Goal: Task Accomplishment & Management: Use online tool/utility

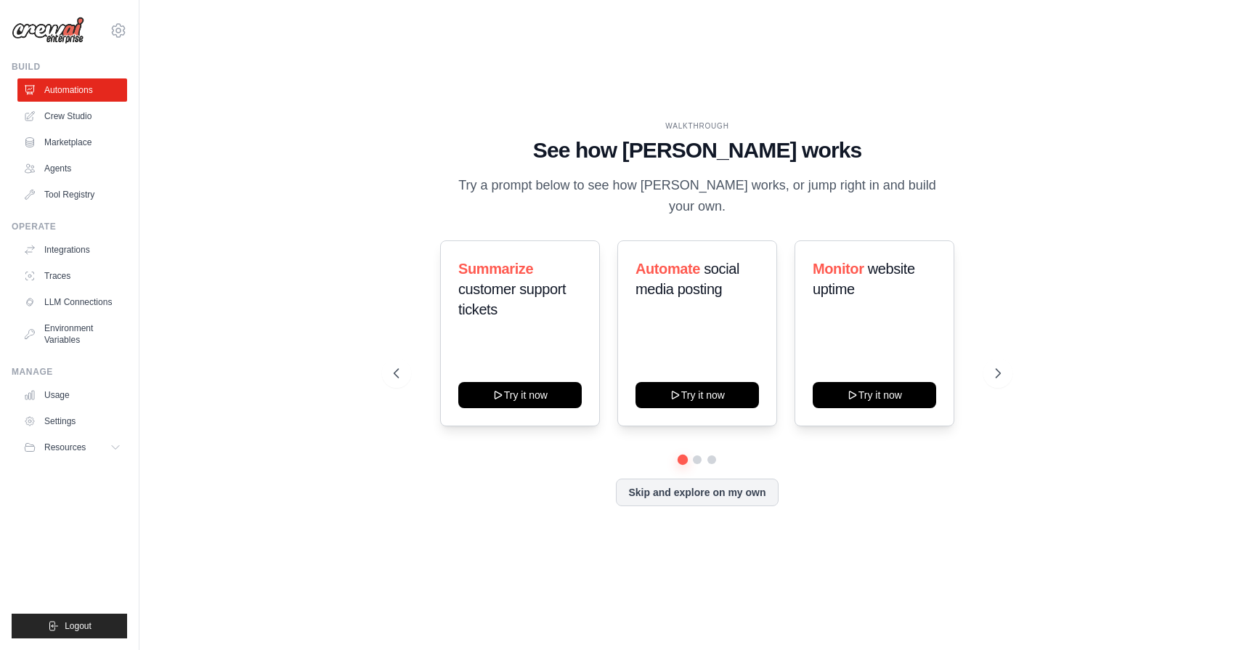
click at [330, 322] on div "WALKTHROUGH See how [PERSON_NAME] works Try a prompt below to see how [PERSON_N…" at bounding box center [697, 325] width 1069 height 621
click at [87, 114] on link "Crew Studio" at bounding box center [74, 116] width 110 height 23
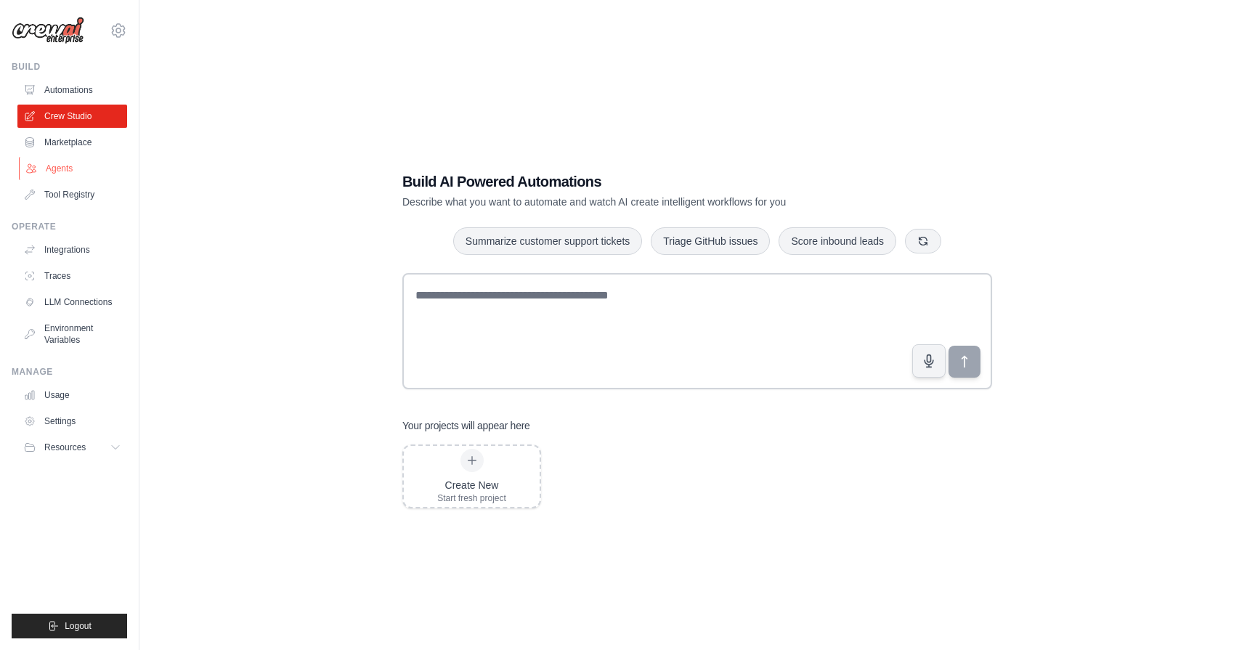
click at [66, 170] on link "Agents" at bounding box center [74, 168] width 110 height 23
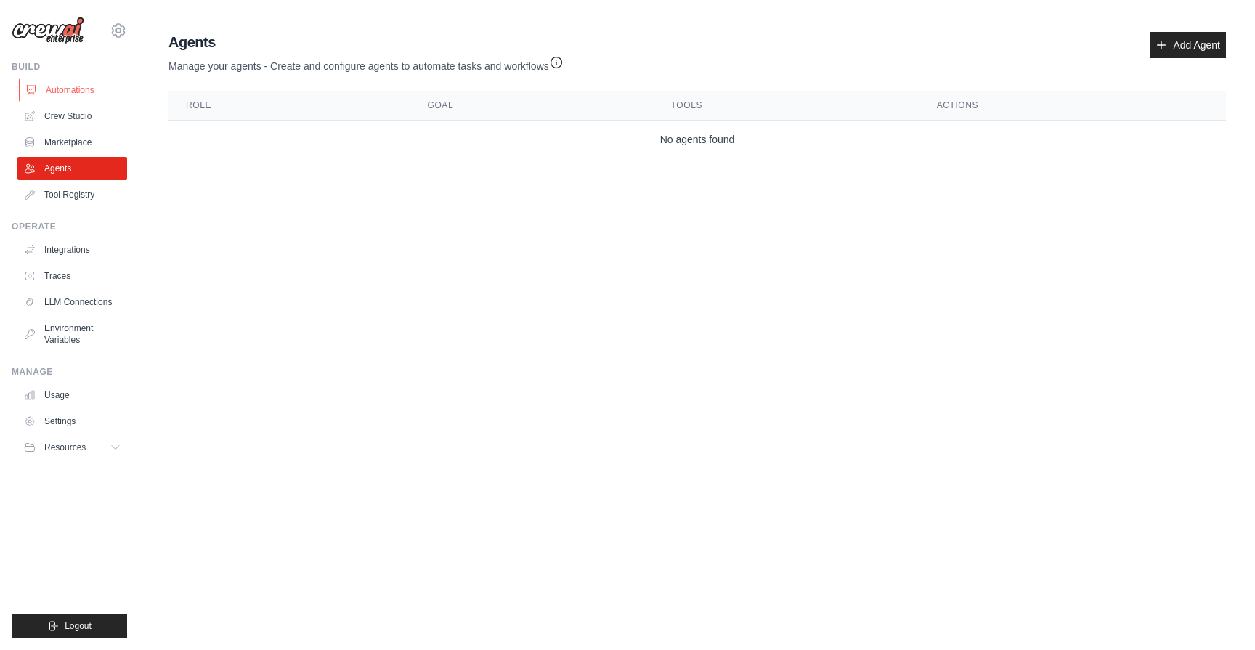
click at [71, 90] on link "Automations" at bounding box center [74, 89] width 110 height 23
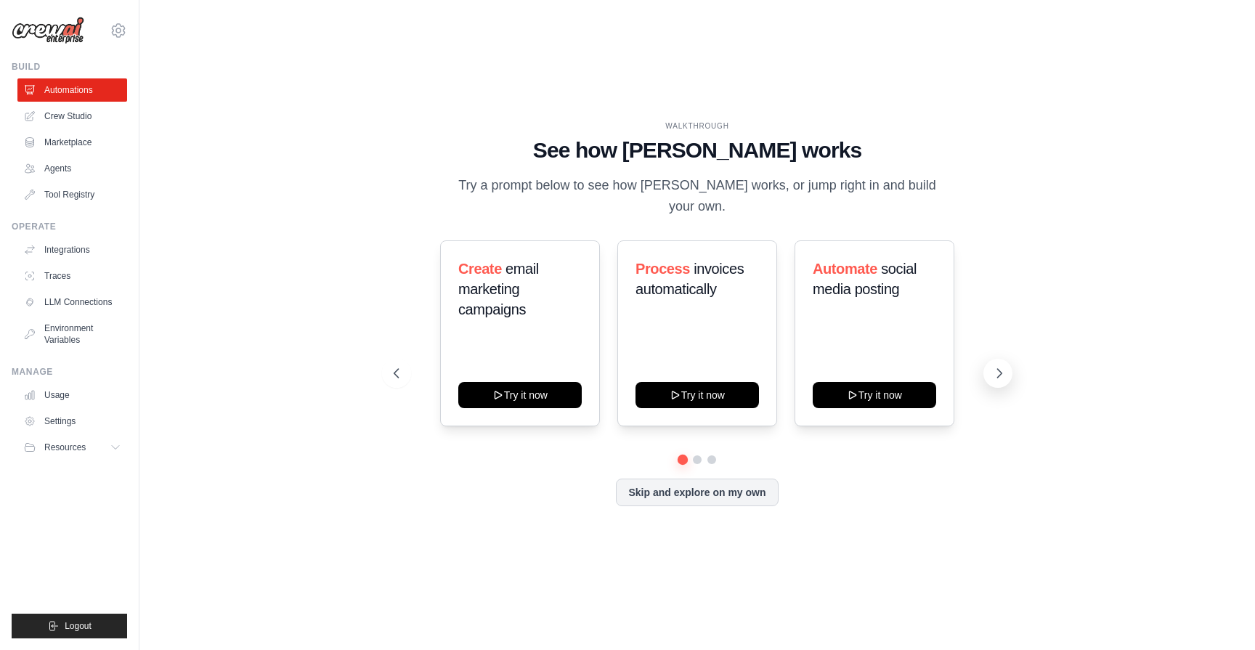
click at [995, 370] on icon at bounding box center [999, 373] width 15 height 15
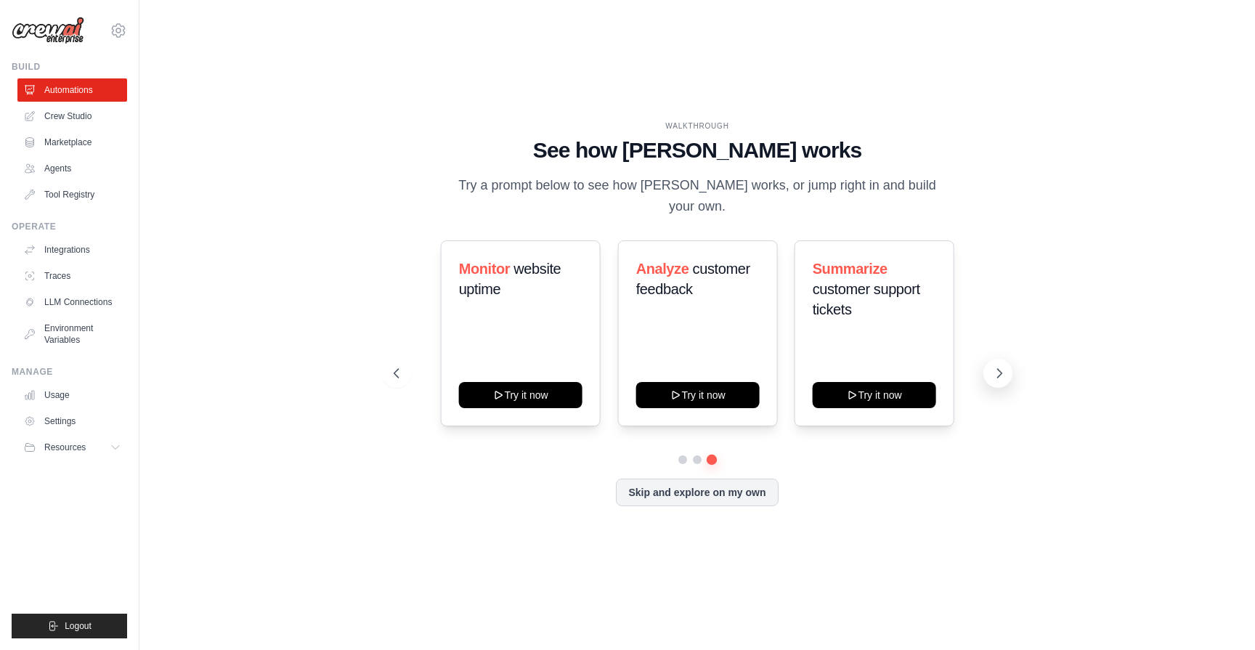
click at [999, 369] on icon at bounding box center [999, 373] width 4 height 9
click at [702, 397] on div "Generate weekly reports Try it now" at bounding box center [697, 333] width 160 height 186
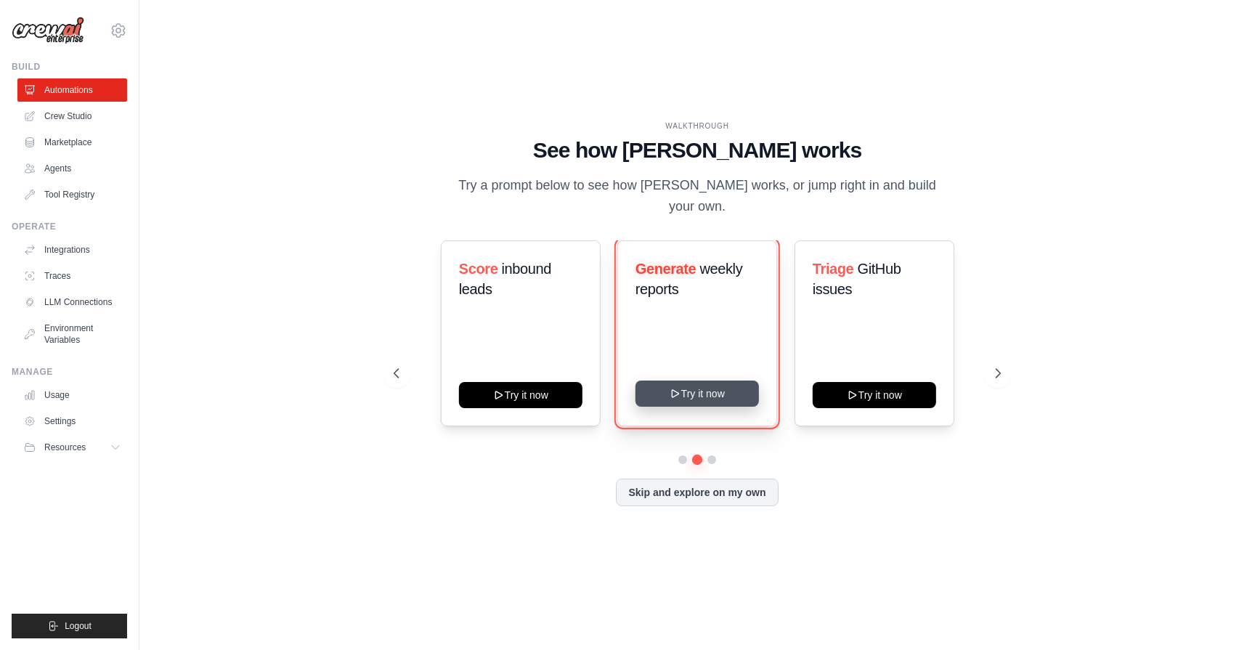
click at [703, 392] on button "Try it now" at bounding box center [697, 394] width 123 height 26
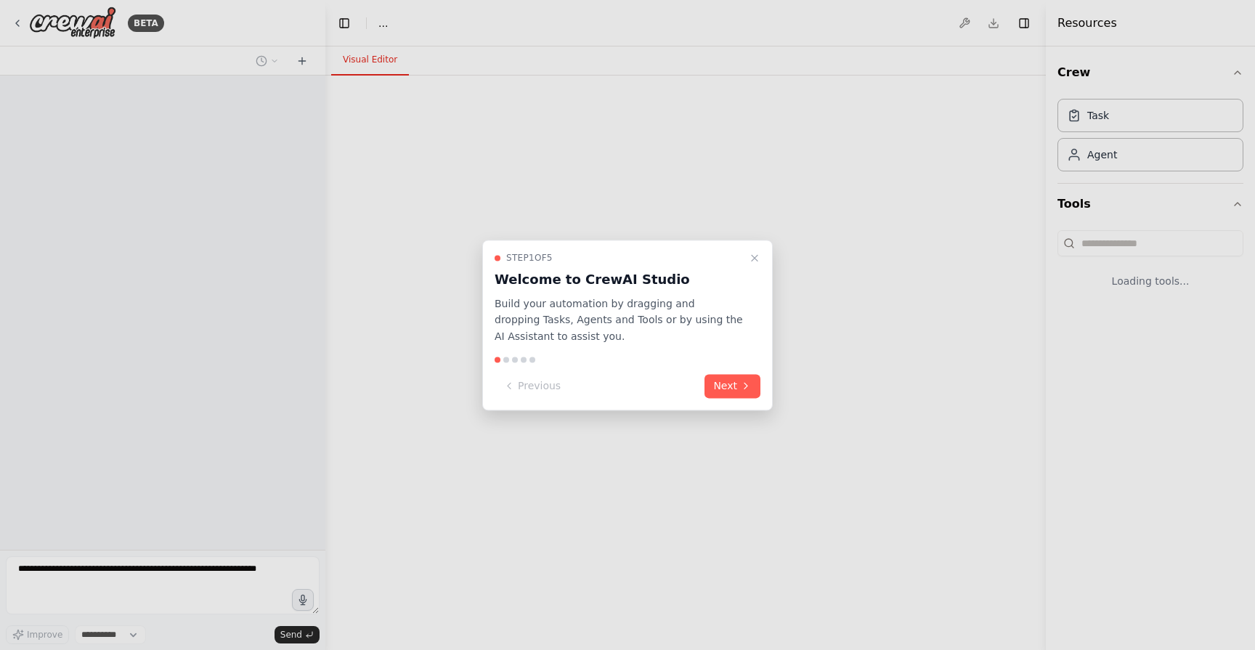
select select "****"
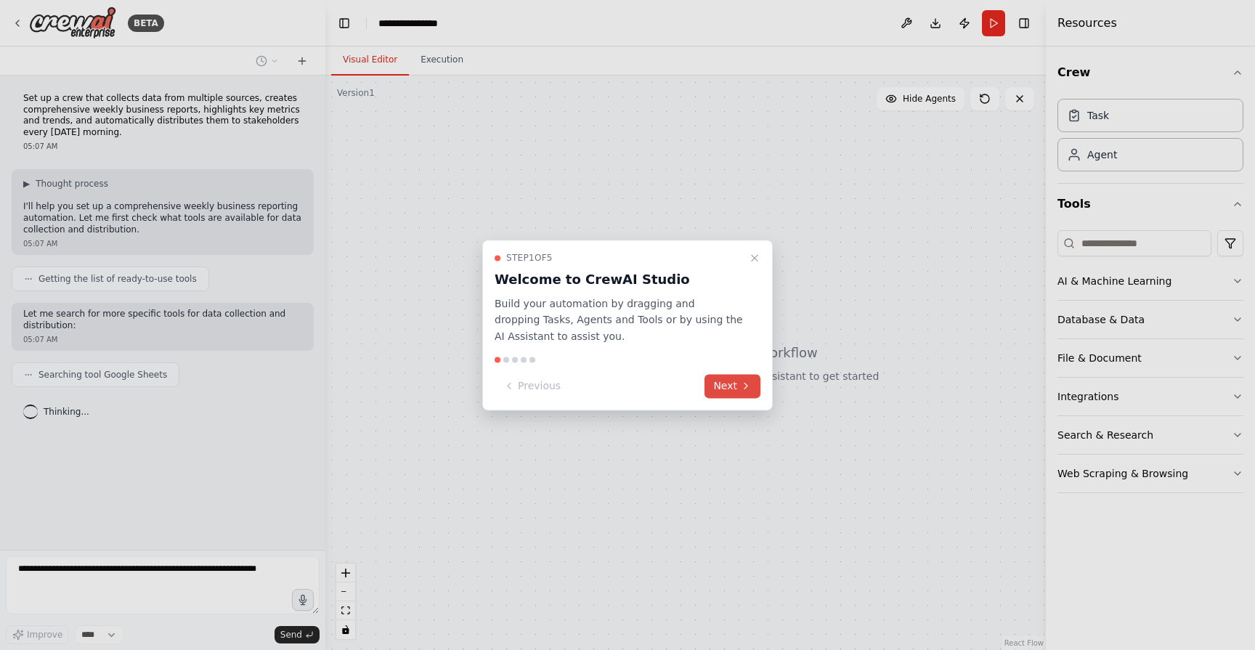
click at [731, 384] on button "Next" at bounding box center [733, 386] width 56 height 24
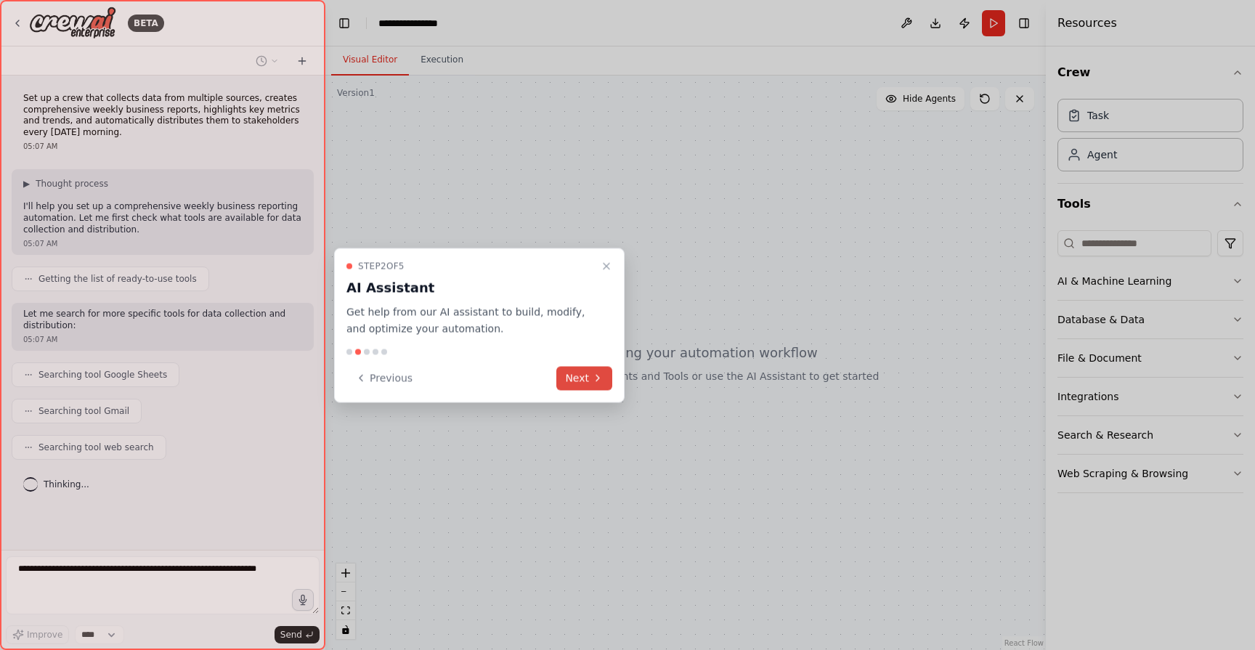
click at [585, 383] on button "Next" at bounding box center [584, 378] width 56 height 24
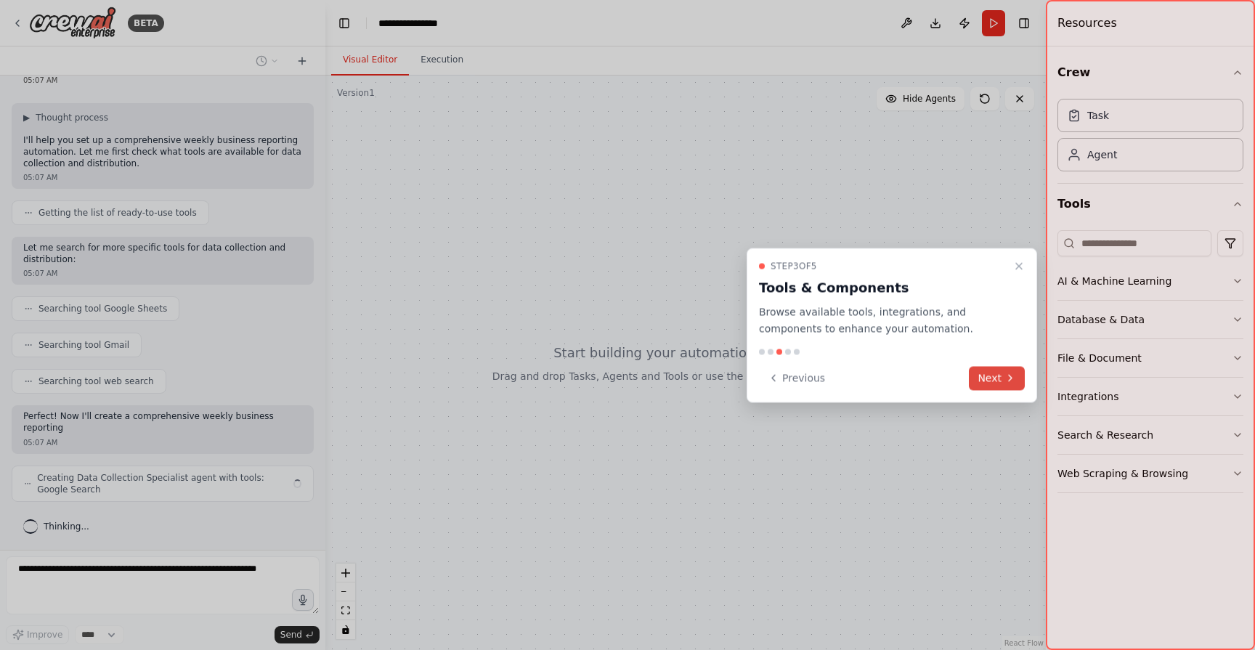
click at [997, 370] on button "Next" at bounding box center [997, 378] width 56 height 24
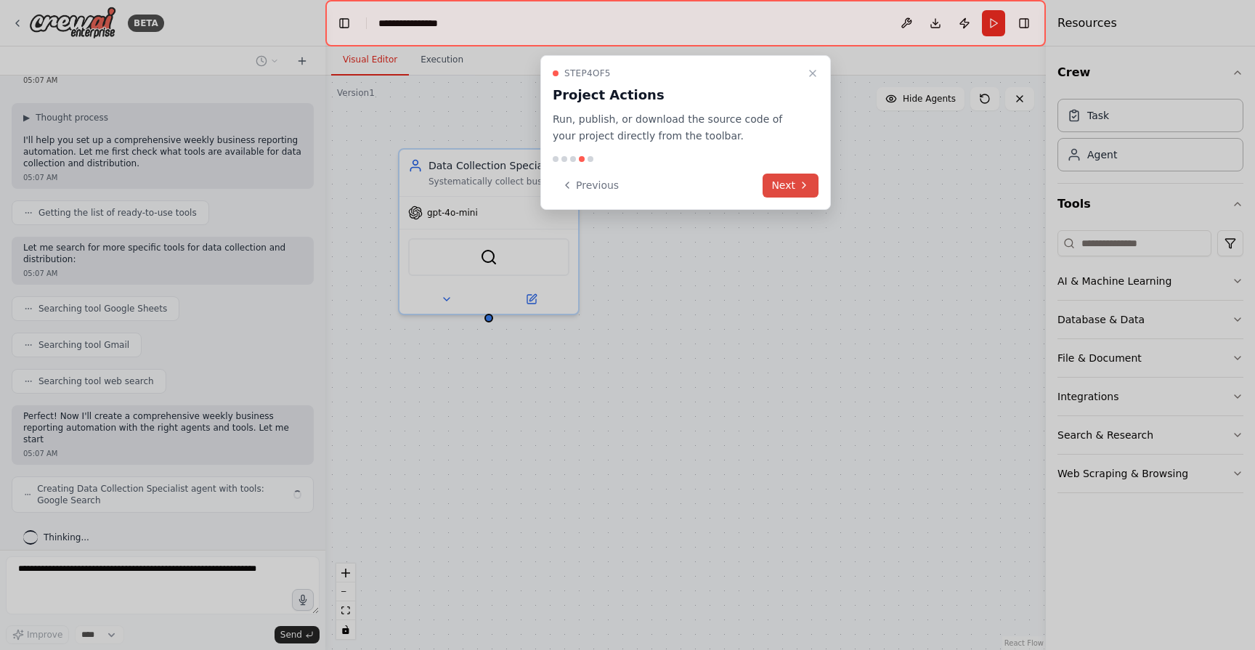
scroll to position [78, 0]
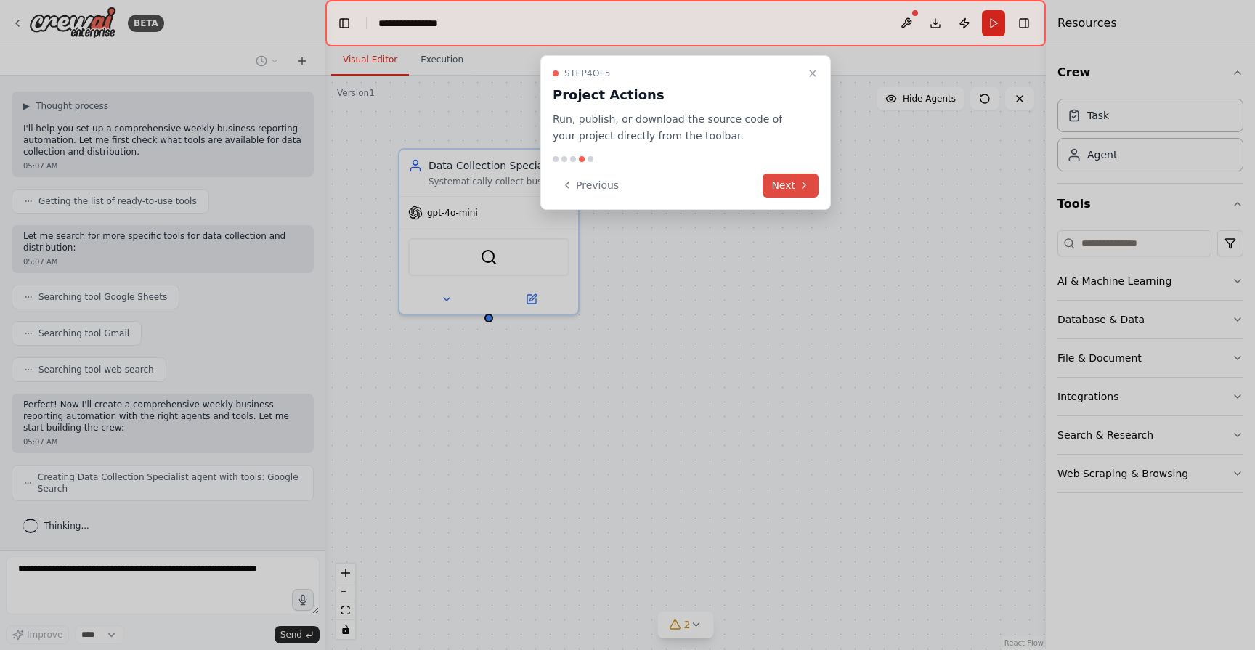
click at [792, 187] on button "Next" at bounding box center [791, 186] width 56 height 24
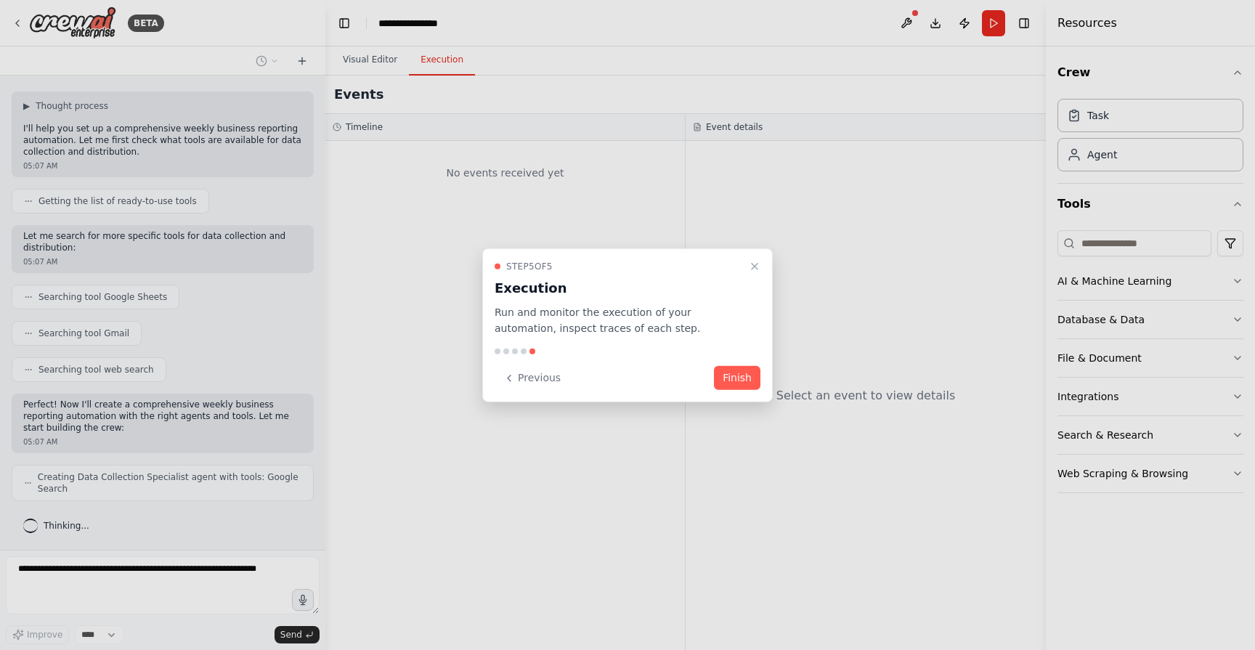
scroll to position [126, 0]
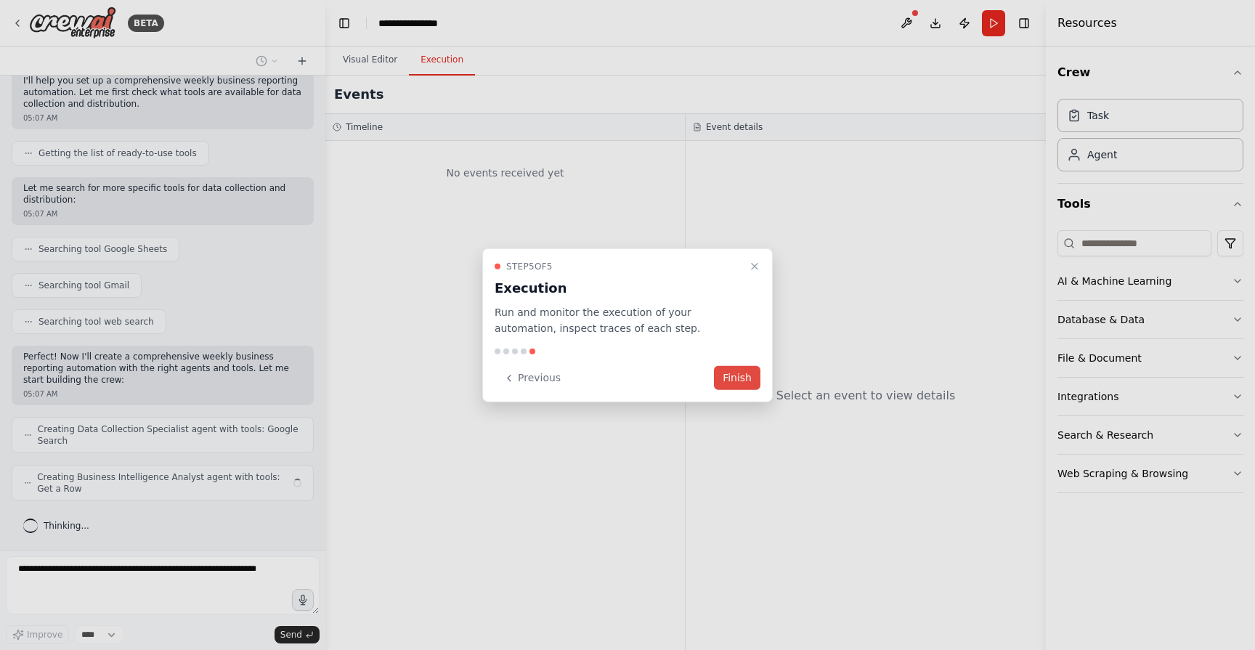
click at [739, 372] on button "Finish" at bounding box center [737, 378] width 46 height 24
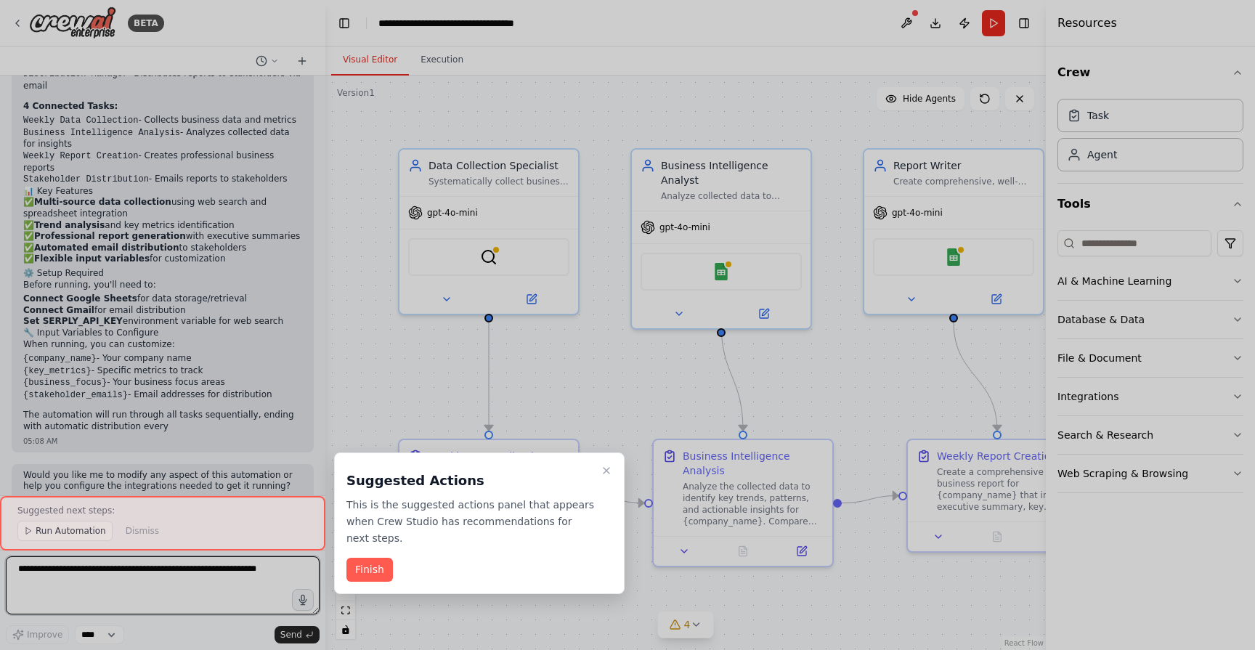
scroll to position [1167, 0]
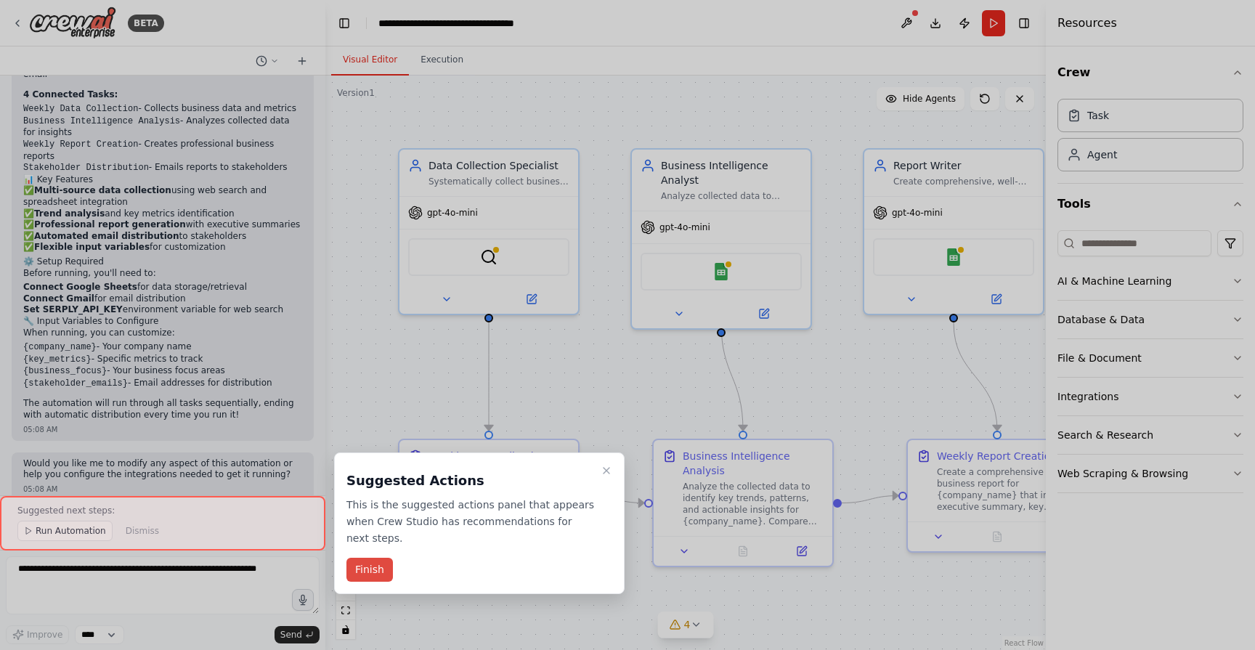
click at [375, 569] on button "Finish" at bounding box center [369, 570] width 46 height 24
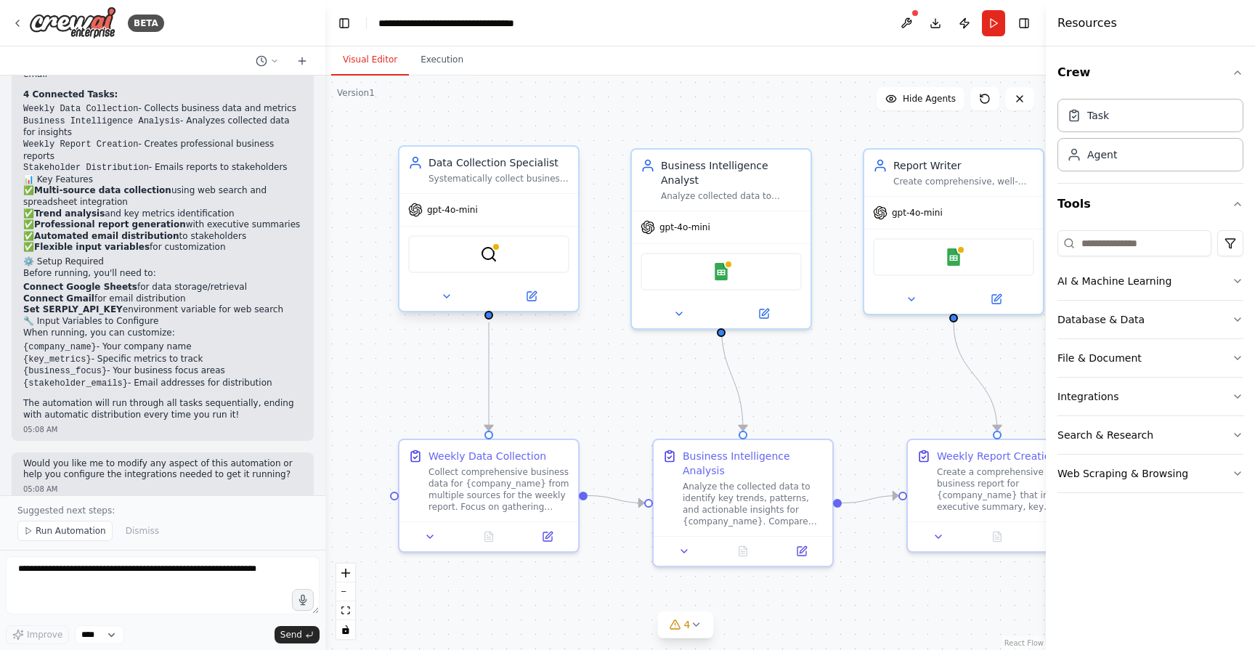
click at [467, 216] on div "gpt-4o-mini" at bounding box center [443, 210] width 70 height 15
click at [535, 298] on icon at bounding box center [531, 296] width 9 height 9
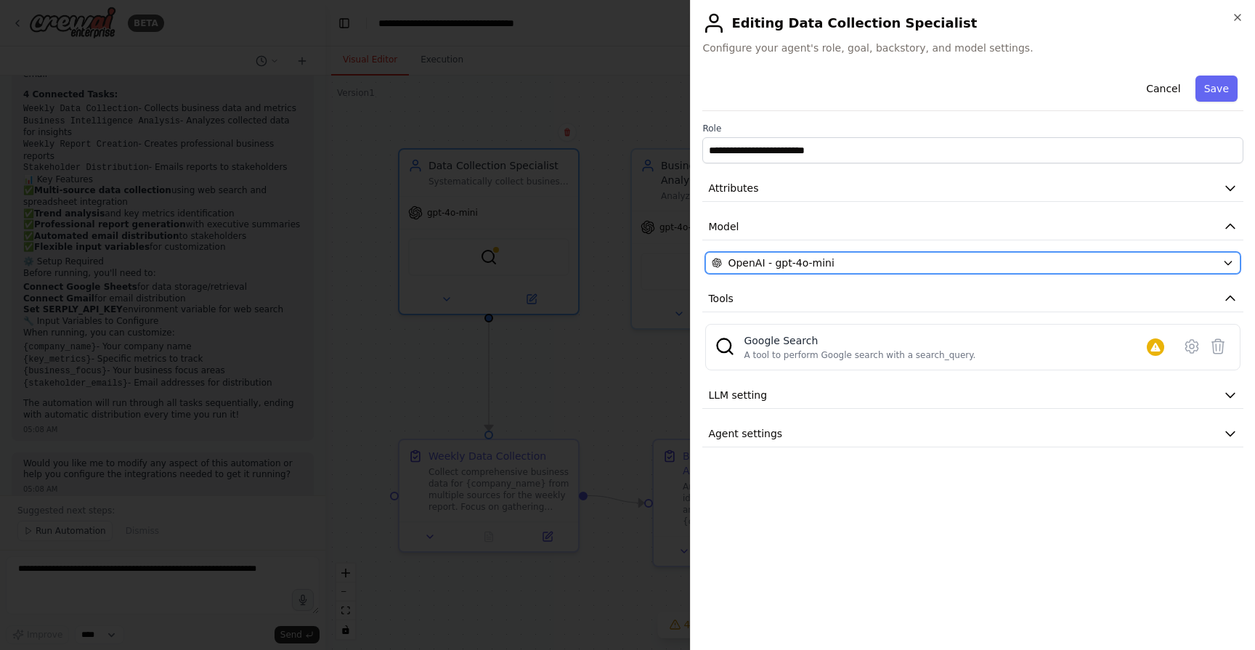
click at [896, 264] on div "OpenAI - gpt-4o-mini" at bounding box center [964, 263] width 505 height 15
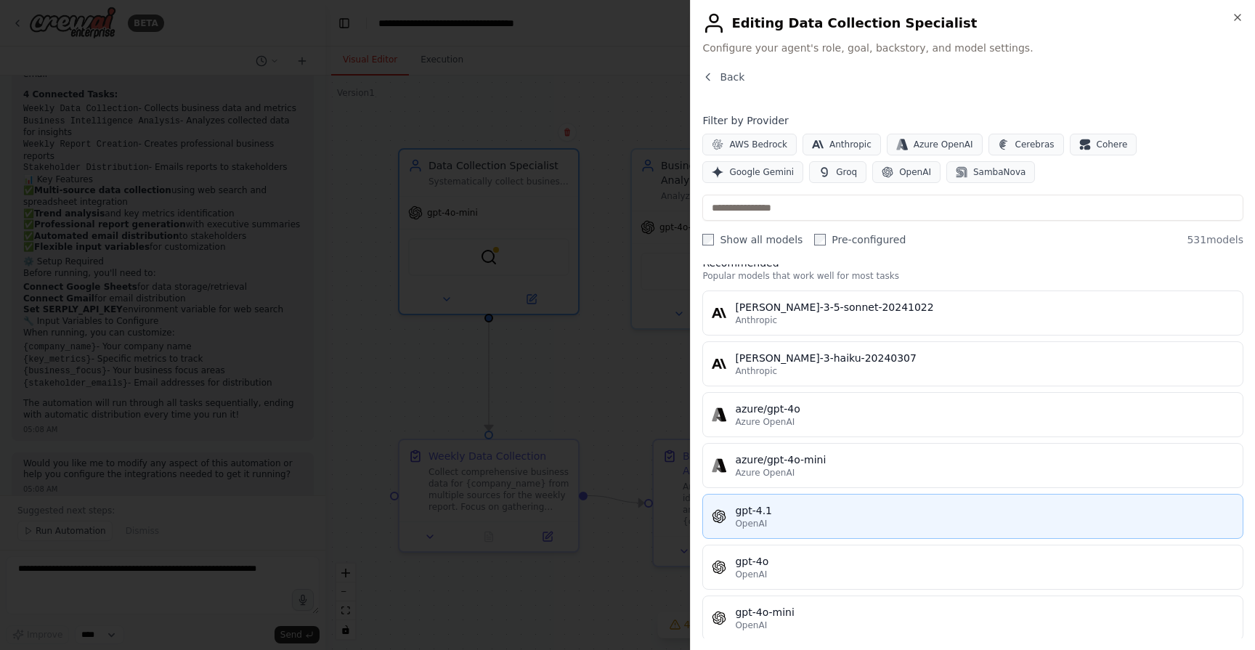
scroll to position [0, 0]
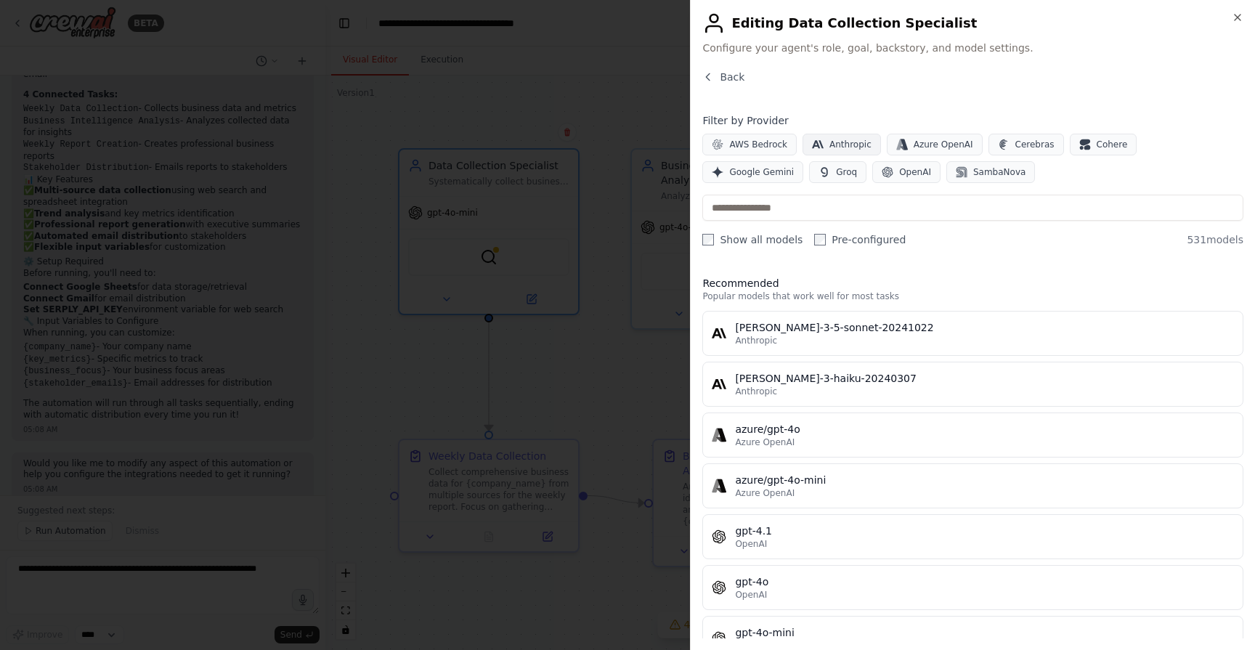
click at [852, 151] on button "Anthropic" at bounding box center [842, 145] width 78 height 22
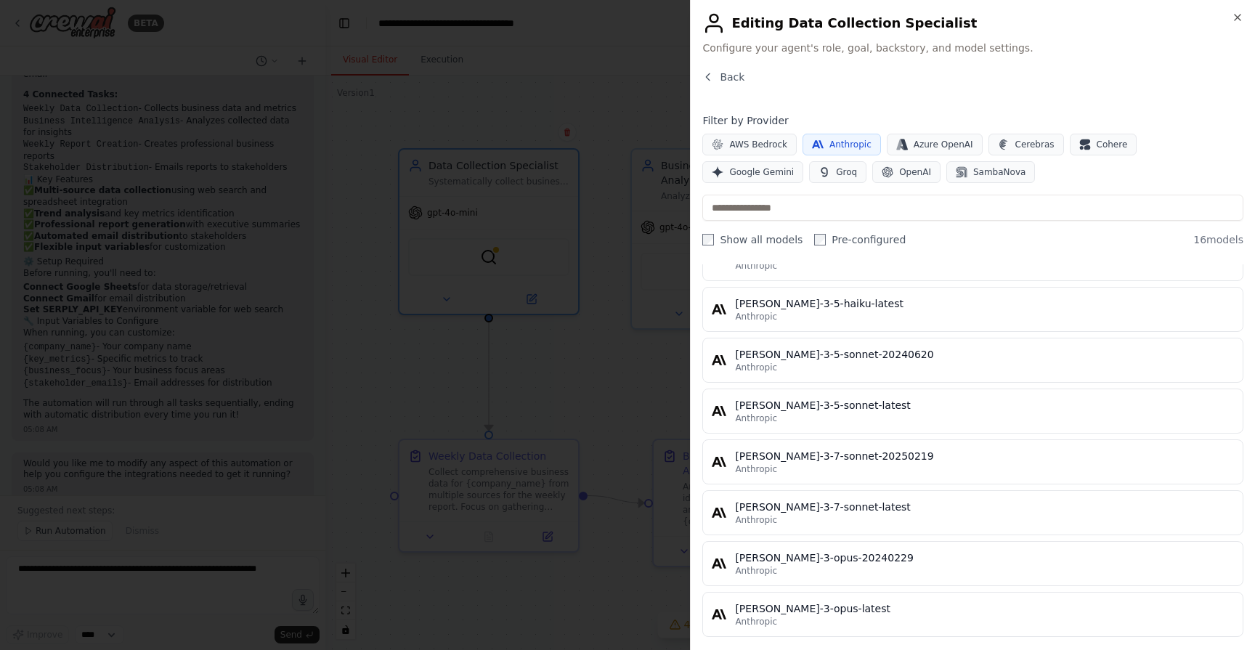
scroll to position [235, 0]
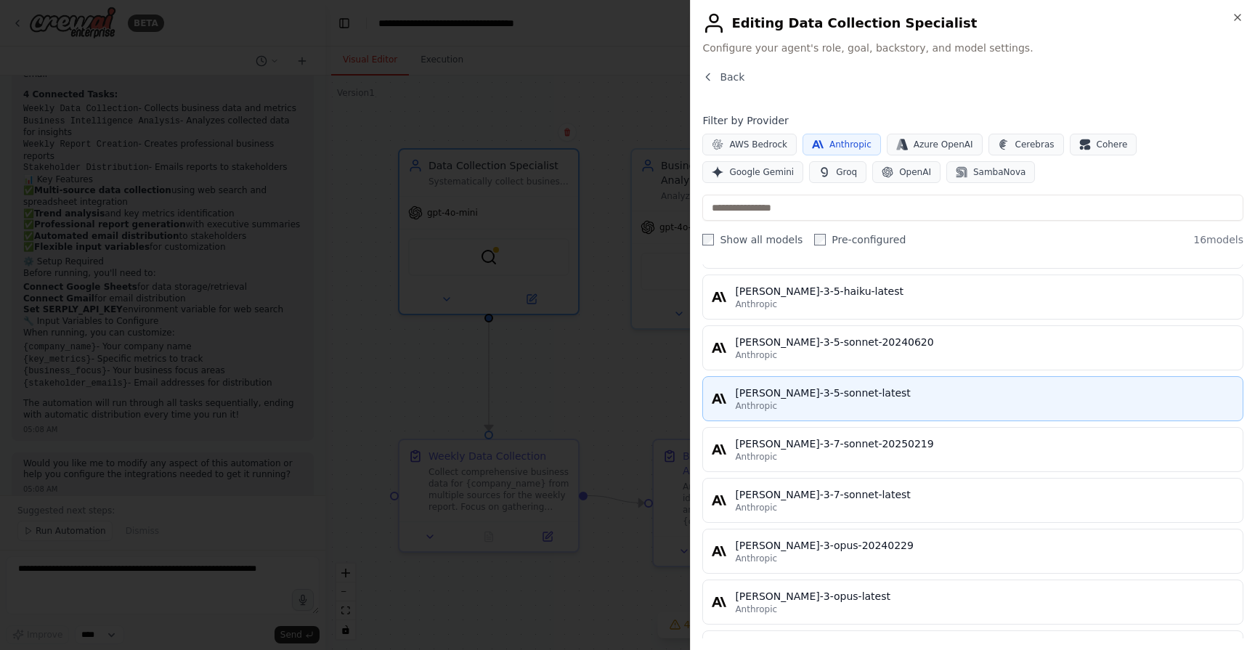
click at [806, 395] on div "claude-3-5-sonnet-latest" at bounding box center [984, 393] width 499 height 15
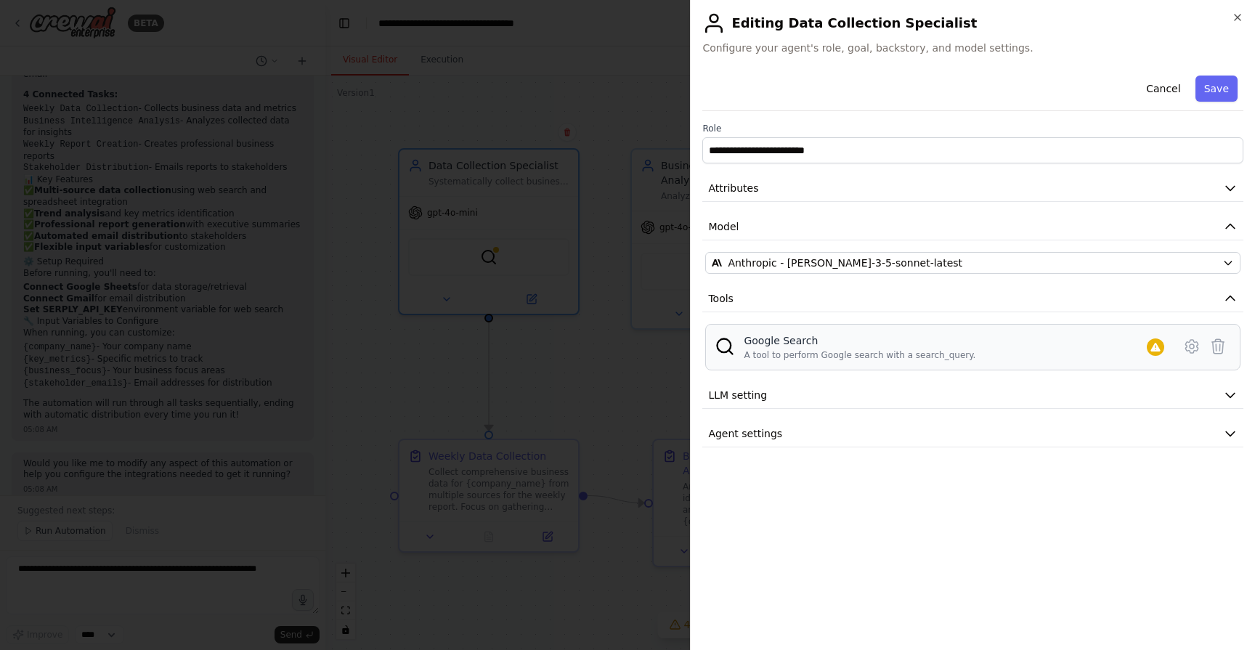
click at [833, 349] on div "A tool to perform Google search with a search_query." at bounding box center [860, 355] width 232 height 12
click at [787, 360] on div "A tool to perform Google search with a search_query." at bounding box center [860, 355] width 232 height 12
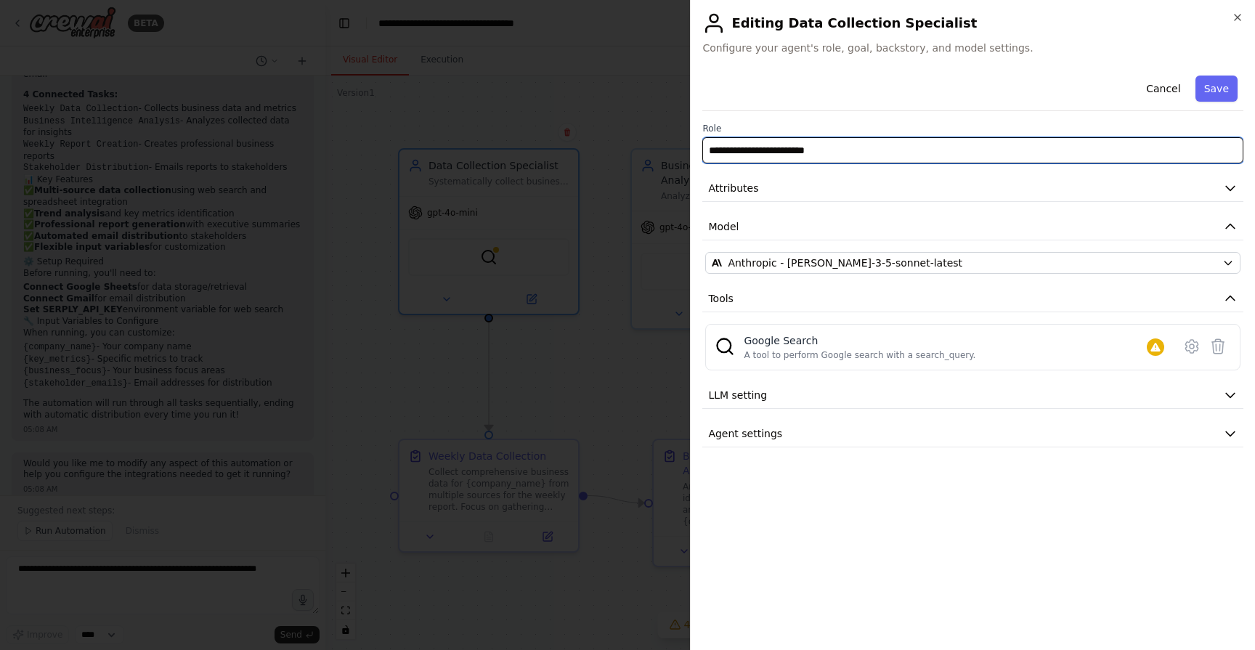
click at [870, 158] on input "**********" at bounding box center [972, 150] width 541 height 26
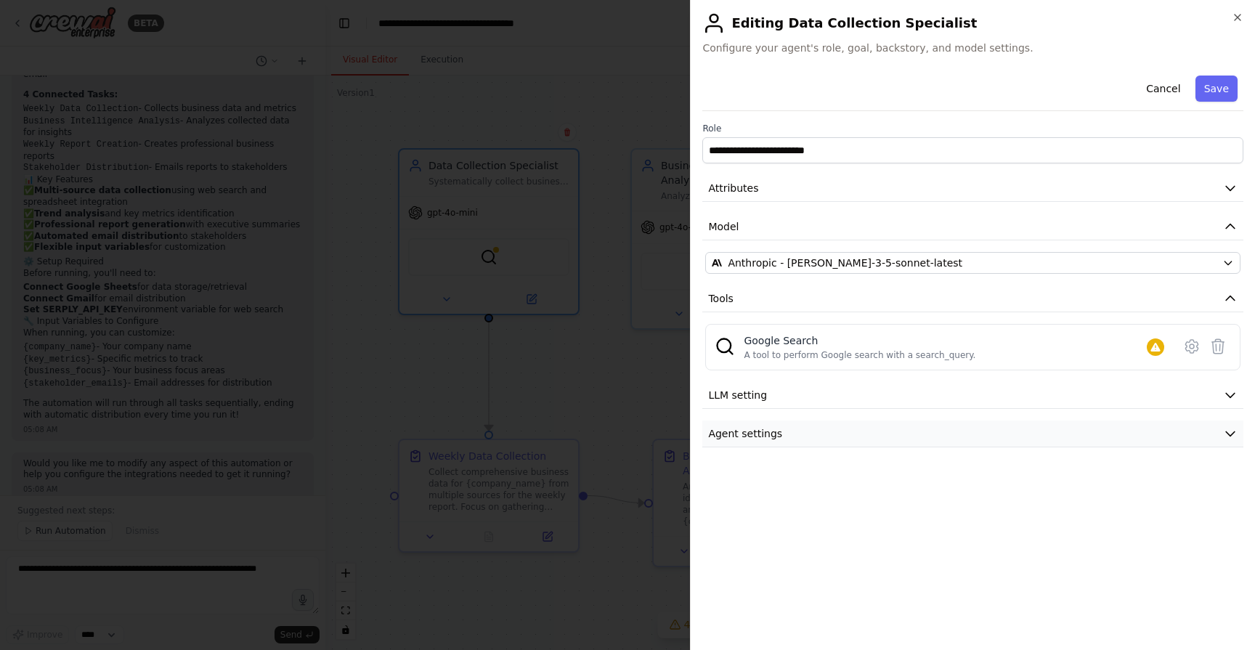
click at [775, 430] on span "Agent settings" at bounding box center [745, 433] width 74 height 15
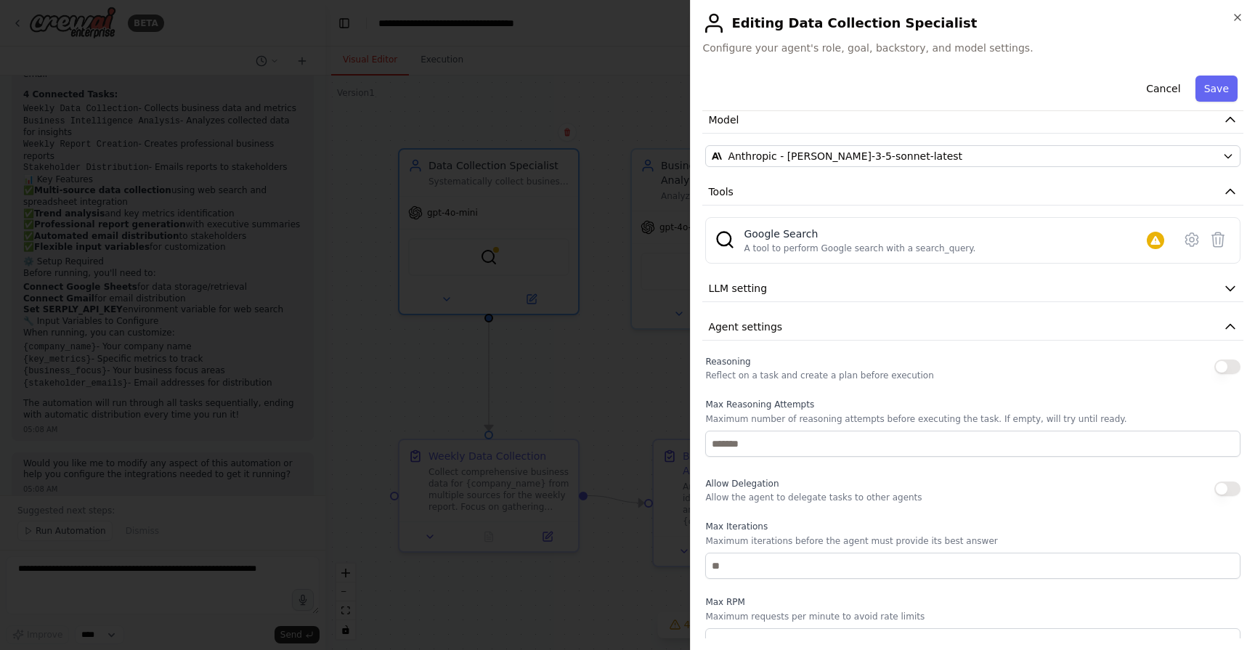
scroll to position [198, 0]
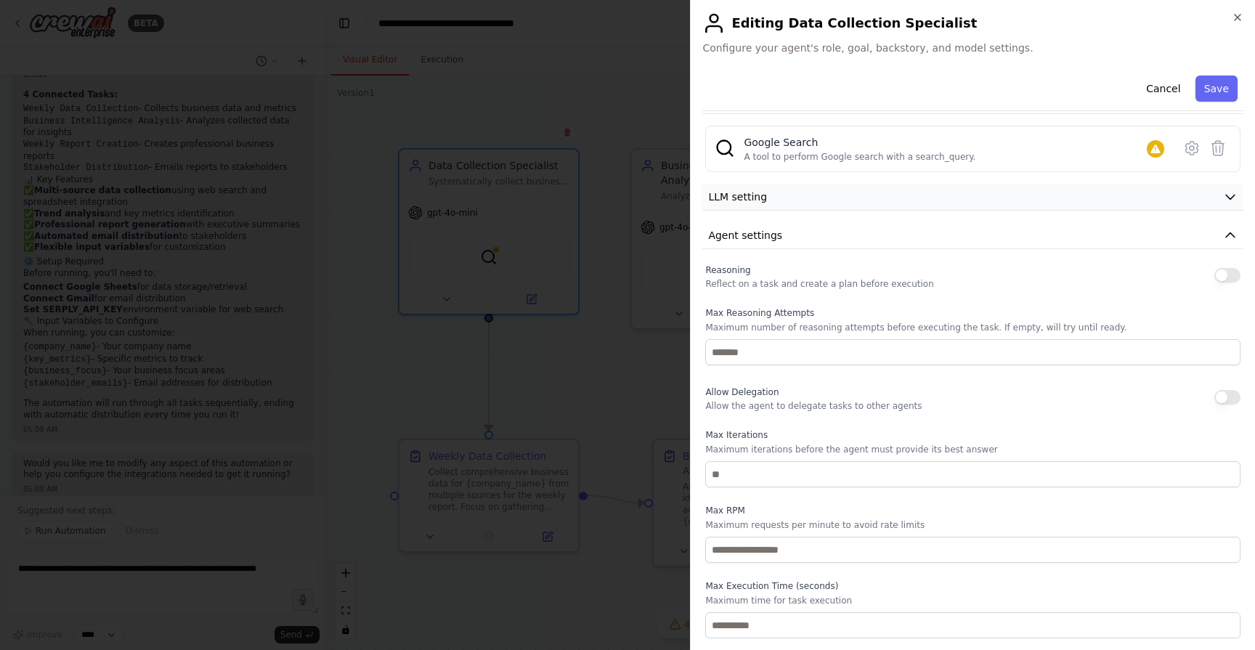
click at [835, 202] on button "LLM setting" at bounding box center [972, 197] width 541 height 27
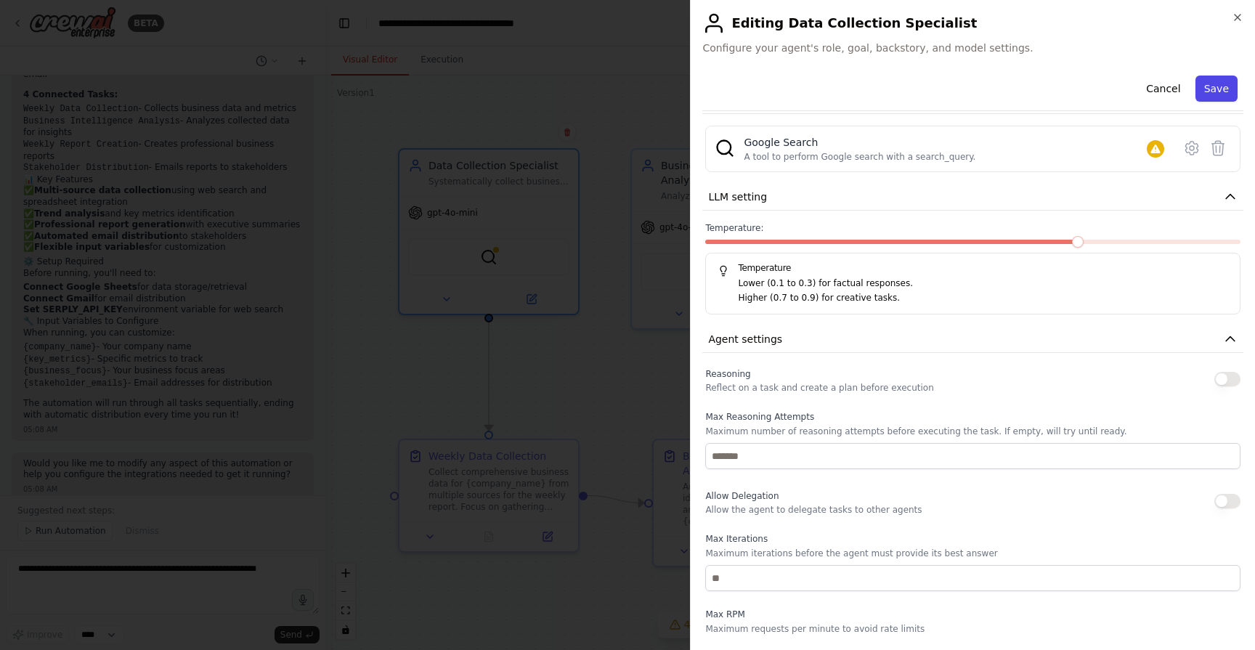
click at [1221, 89] on button "Save" at bounding box center [1217, 89] width 42 height 26
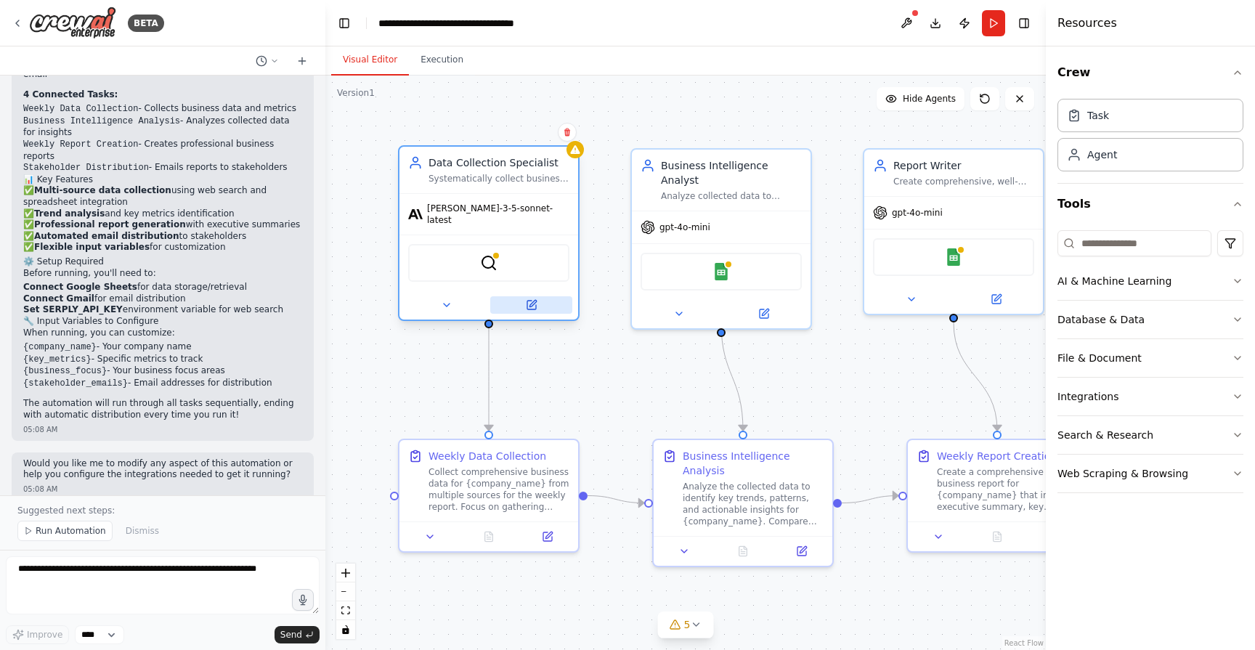
click at [533, 300] on icon at bounding box center [533, 303] width 7 height 7
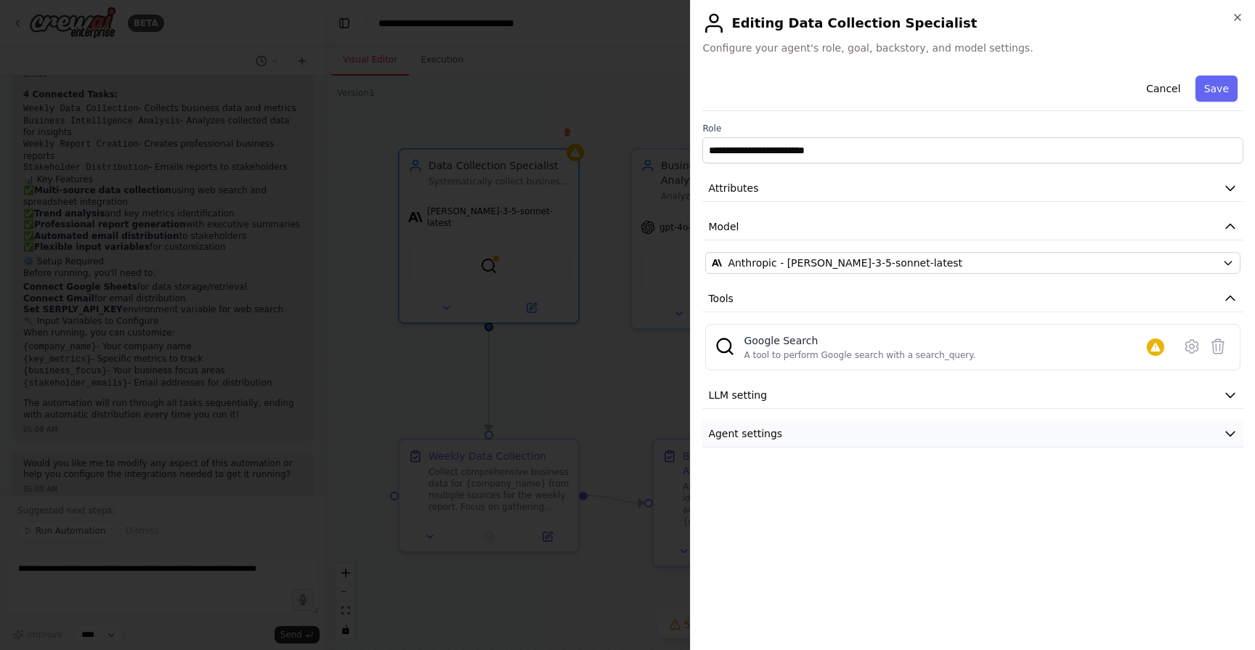
click at [867, 426] on button "Agent settings" at bounding box center [972, 434] width 541 height 27
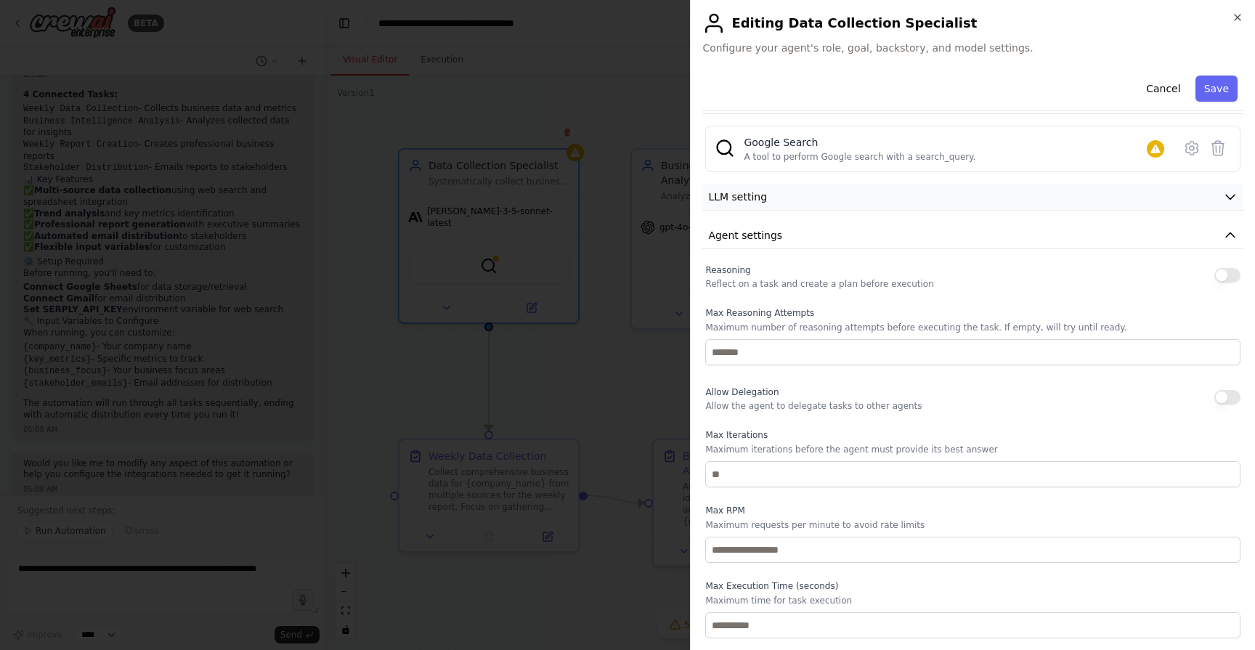
click at [825, 199] on button "LLM setting" at bounding box center [972, 197] width 541 height 27
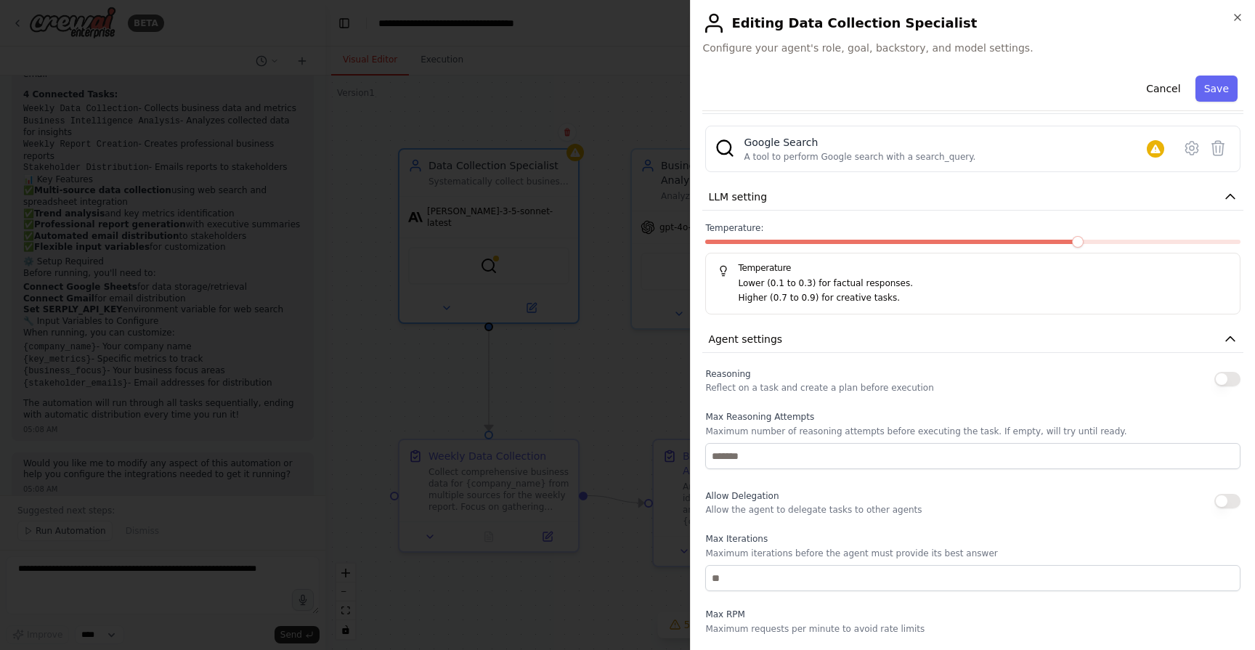
scroll to position [0, 0]
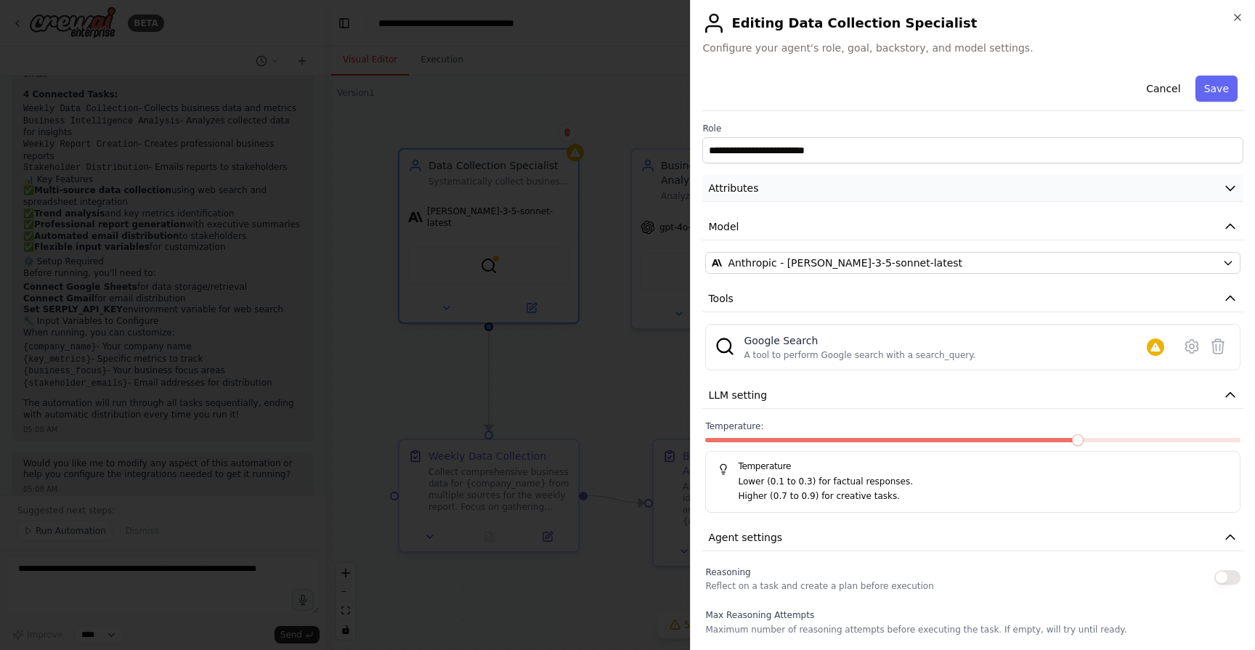
click at [1231, 186] on icon "button" at bounding box center [1230, 188] width 15 height 15
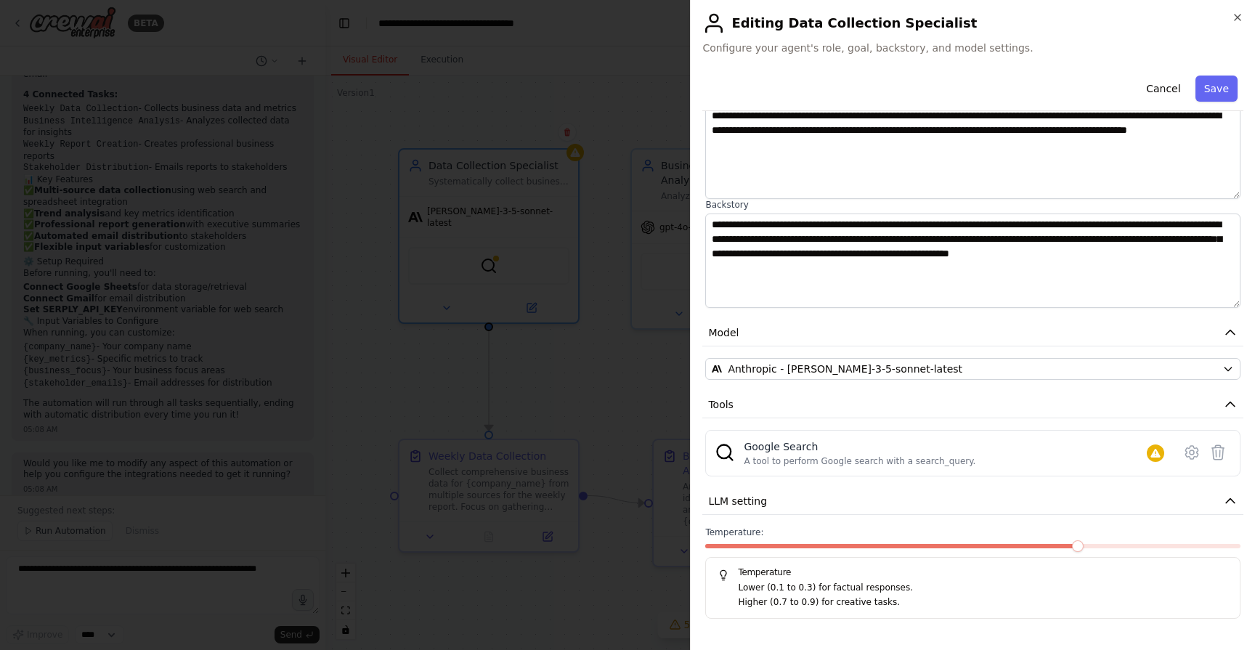
scroll to position [57, 0]
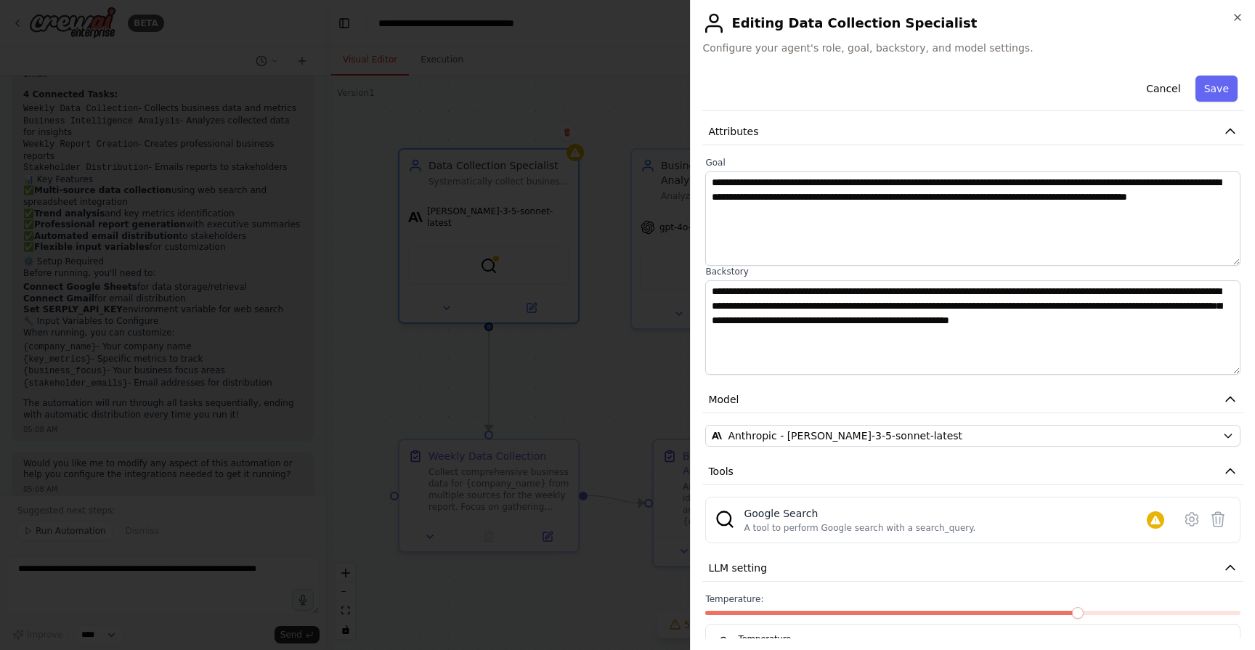
click at [572, 341] on div at bounding box center [627, 325] width 1255 height 650
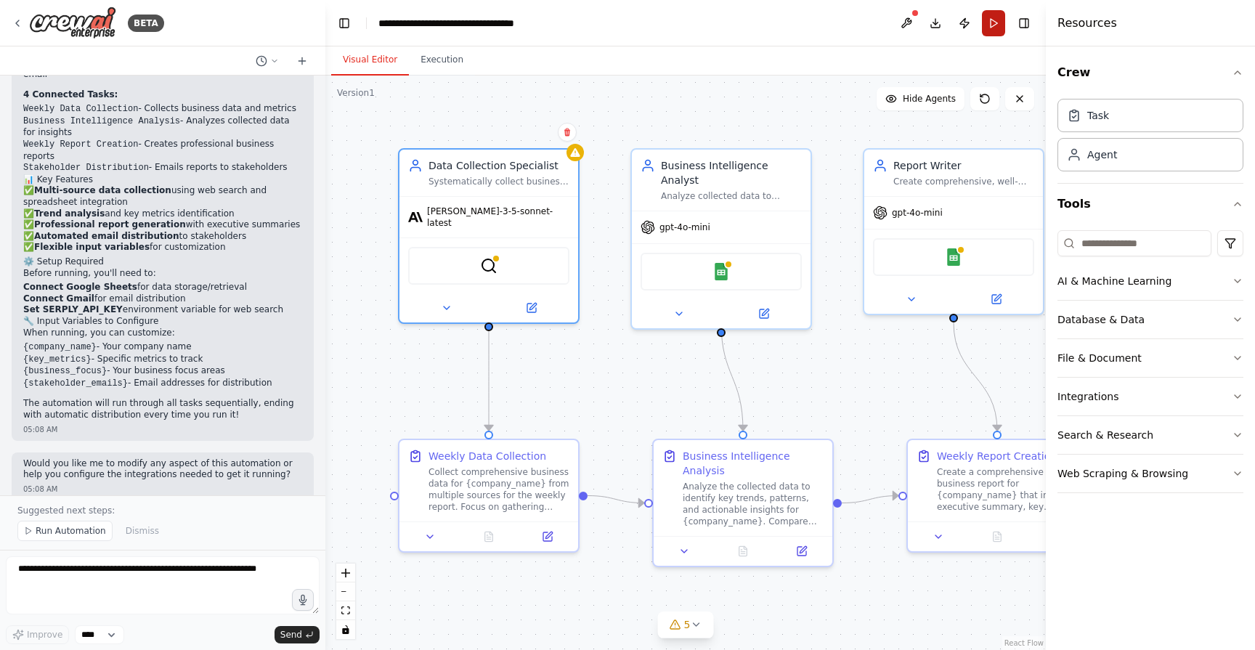
click at [992, 23] on button "Run" at bounding box center [993, 23] width 23 height 26
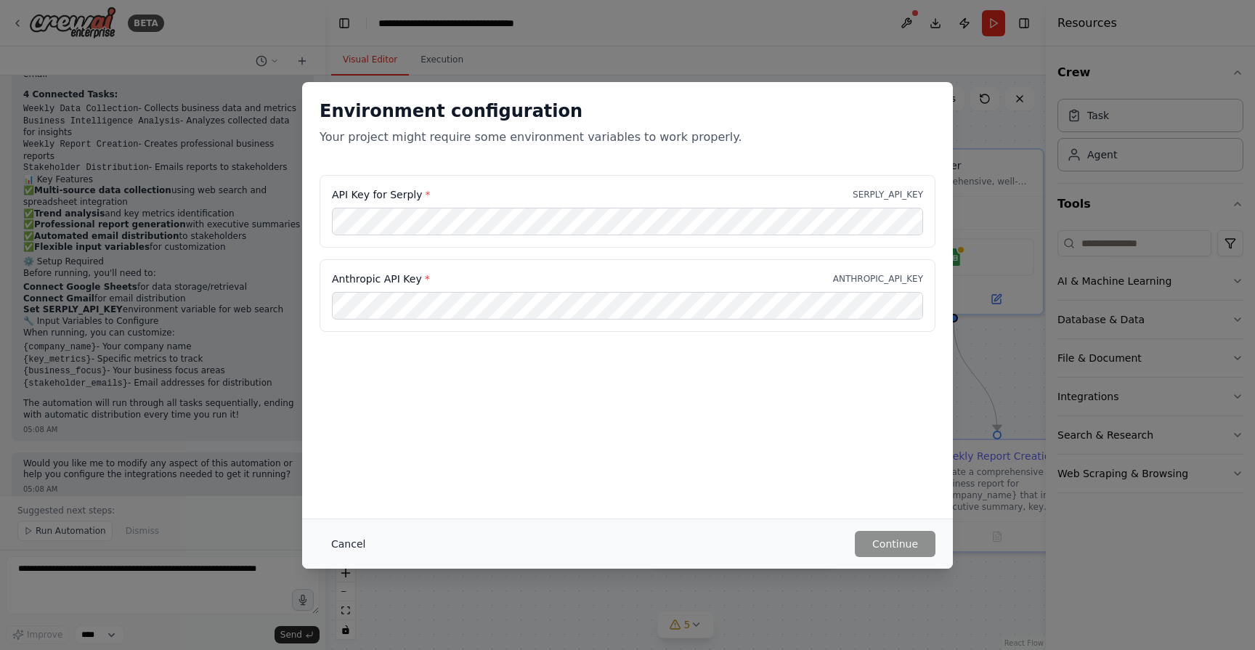
click at [355, 546] on button "Cancel" at bounding box center [348, 544] width 57 height 26
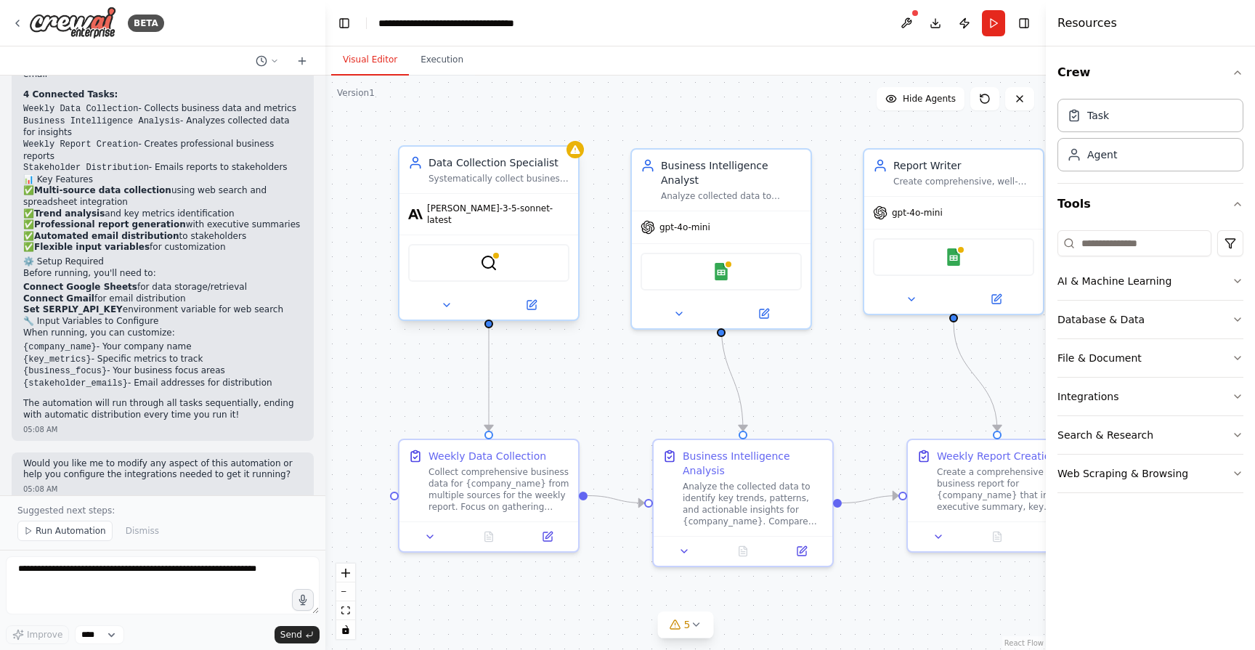
click at [455, 219] on div "claude-3-5-sonnet-latest" at bounding box center [489, 214] width 179 height 41
click at [535, 301] on icon at bounding box center [531, 305] width 9 height 9
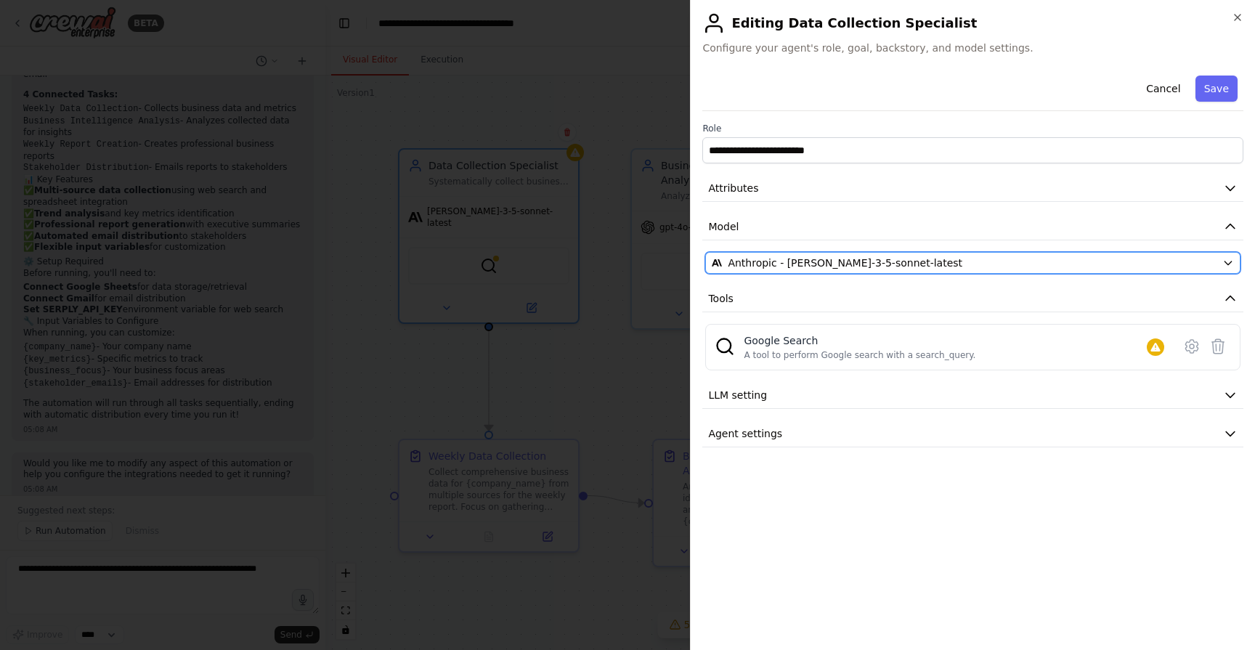
click at [774, 259] on span "Anthropic - claude-3-5-sonnet-latest" at bounding box center [845, 263] width 235 height 15
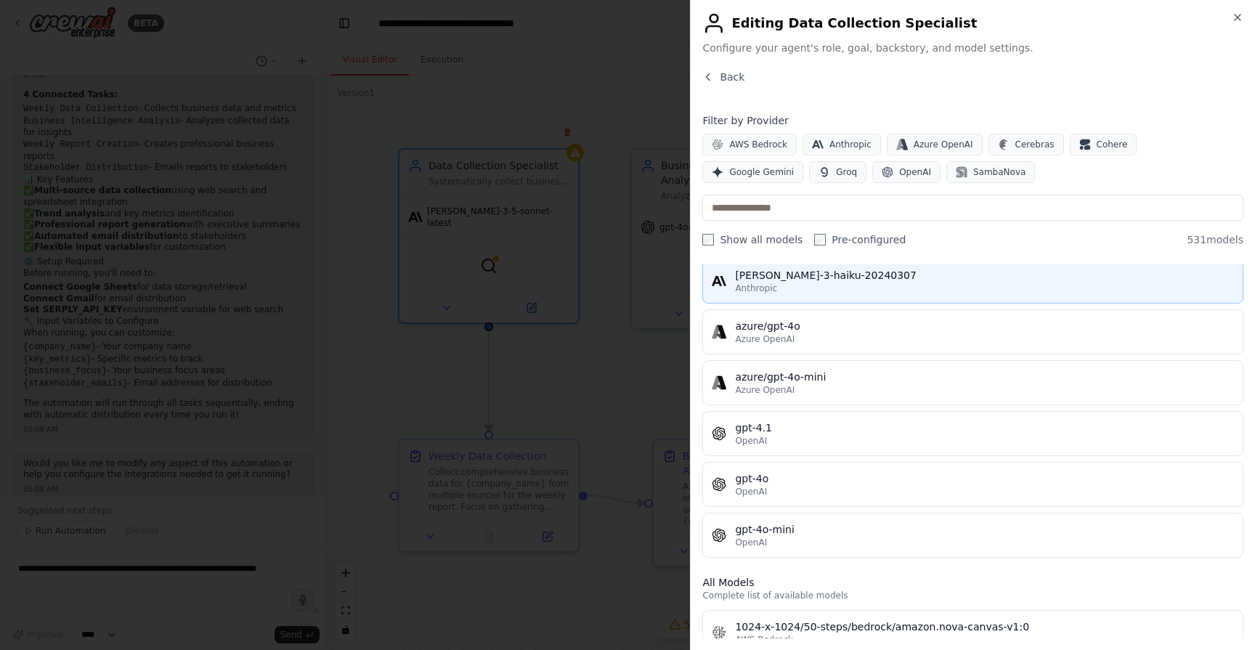
scroll to position [189, 0]
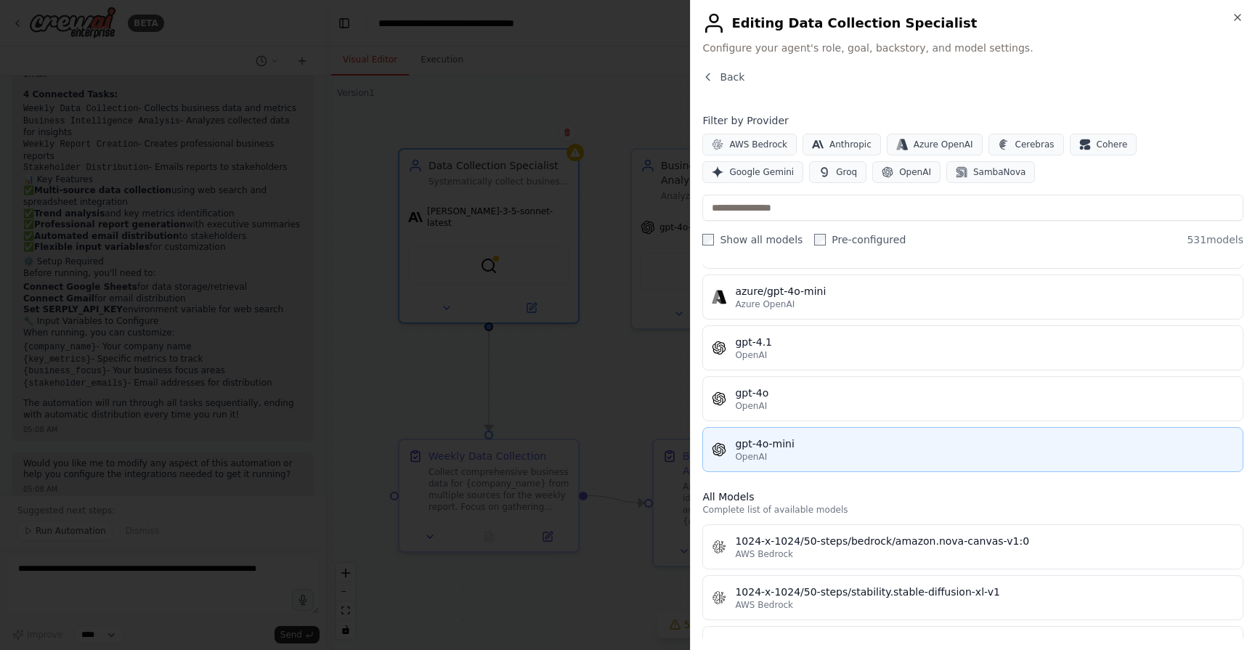
click at [798, 441] on div "gpt-4o-mini" at bounding box center [984, 444] width 499 height 15
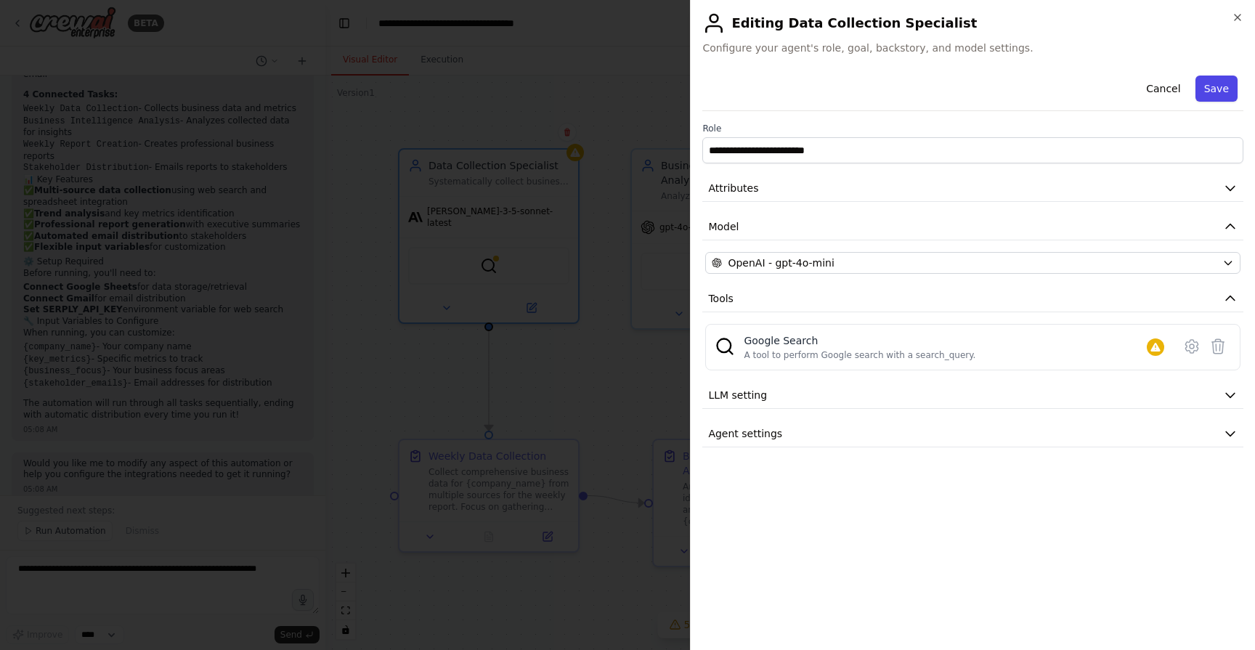
click at [1219, 91] on button "Save" at bounding box center [1217, 89] width 42 height 26
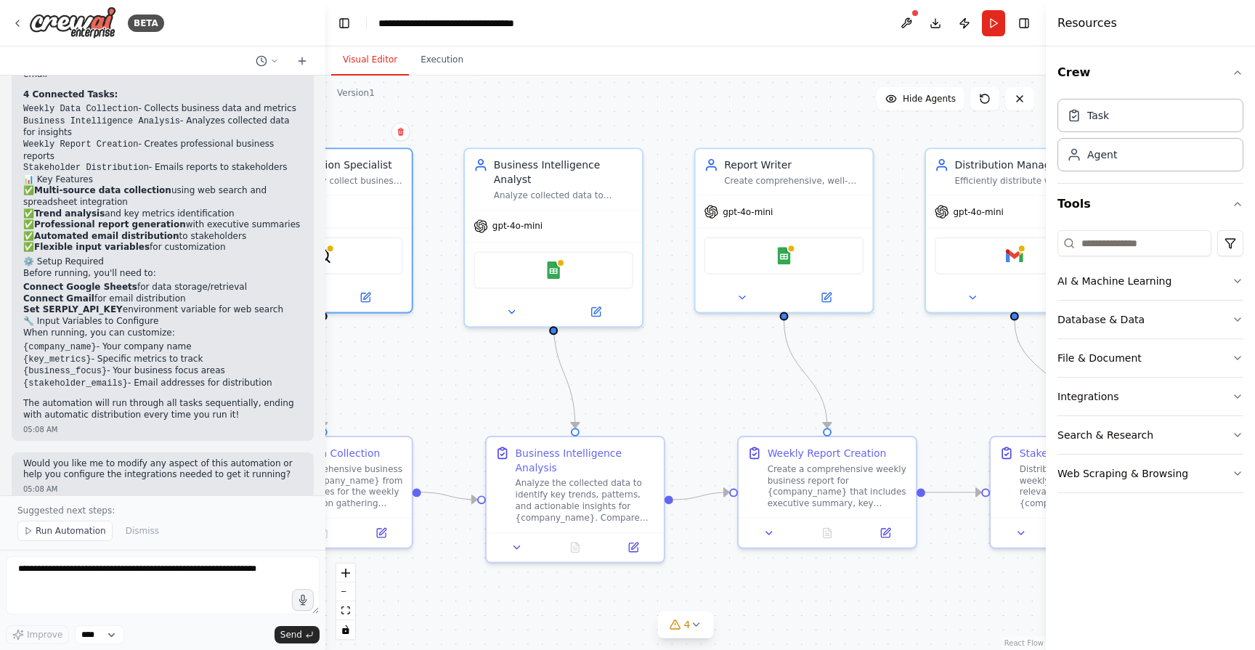
drag, startPoint x: 829, startPoint y: 331, endPoint x: 660, endPoint y: 331, distance: 168.5
click at [660, 331] on div ".deletable-edge-delete-btn { width: 20px; height: 20px; border: 0px solid #ffff…" at bounding box center [685, 363] width 721 height 575
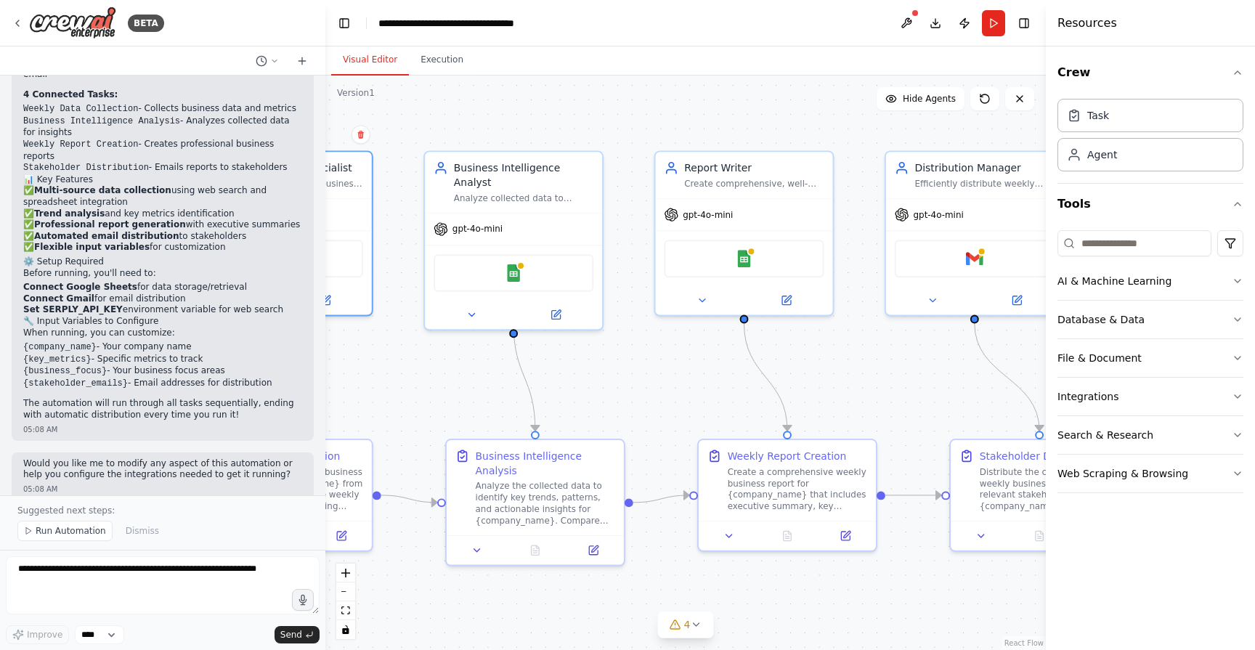
drag, startPoint x: 708, startPoint y: 386, endPoint x: 593, endPoint y: 375, distance: 115.3
click at [596, 375] on div ".deletable-edge-delete-btn { width: 20px; height: 20px; border: 0px solid #ffff…" at bounding box center [685, 363] width 721 height 575
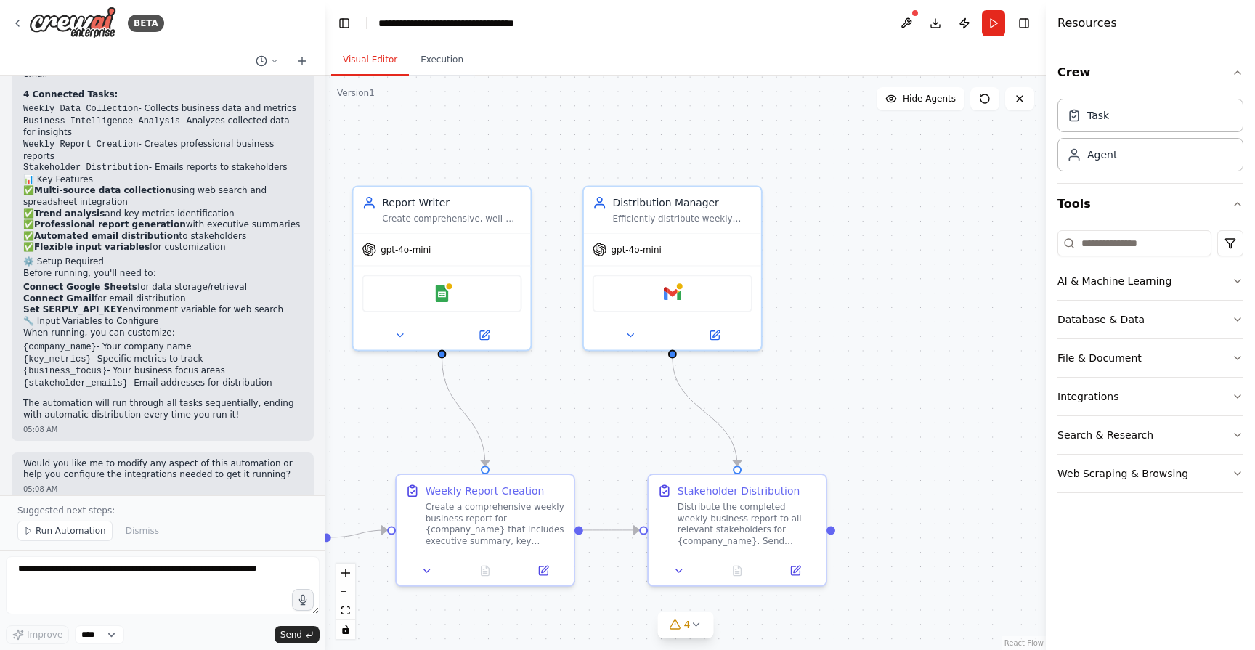
drag, startPoint x: 797, startPoint y: 386, endPoint x: 546, endPoint y: 442, distance: 257.3
click at [551, 441] on div ".deletable-edge-delete-btn { width: 20px; height: 20px; border: 0px solid #ffff…" at bounding box center [685, 363] width 721 height 575
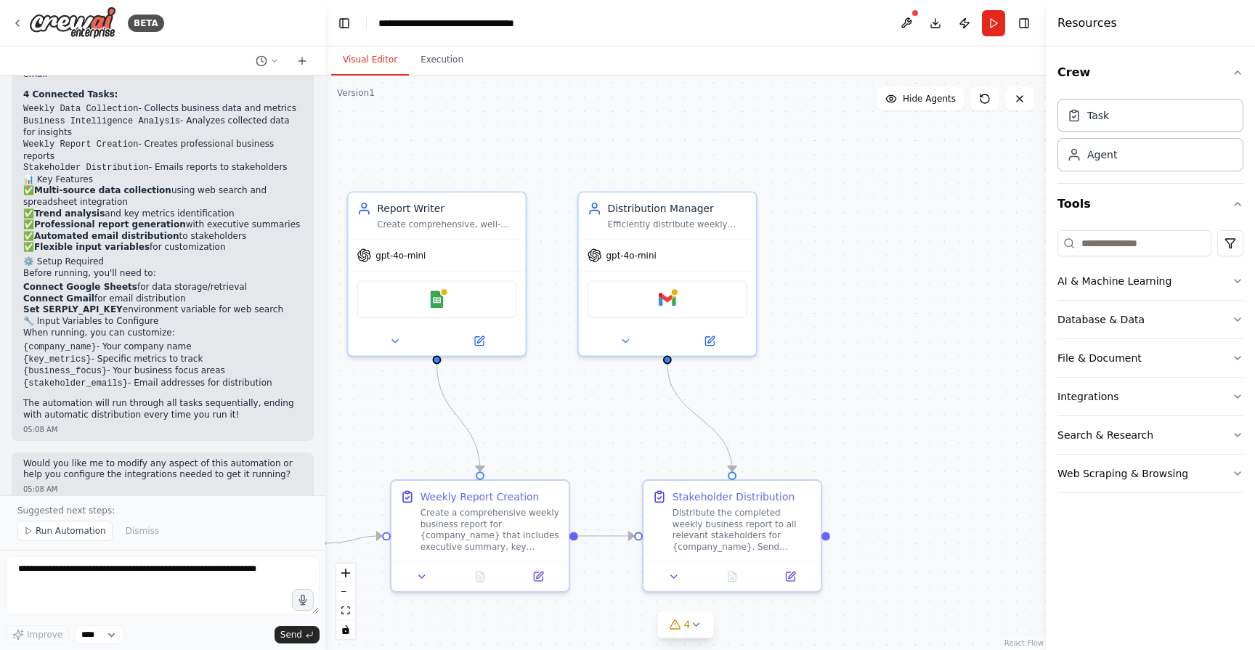
drag, startPoint x: 546, startPoint y: 442, endPoint x: 732, endPoint y: 444, distance: 186.7
click at [732, 444] on div ".deletable-edge-delete-btn { width: 20px; height: 20px; border: 0px solid #ffff…" at bounding box center [685, 363] width 721 height 575
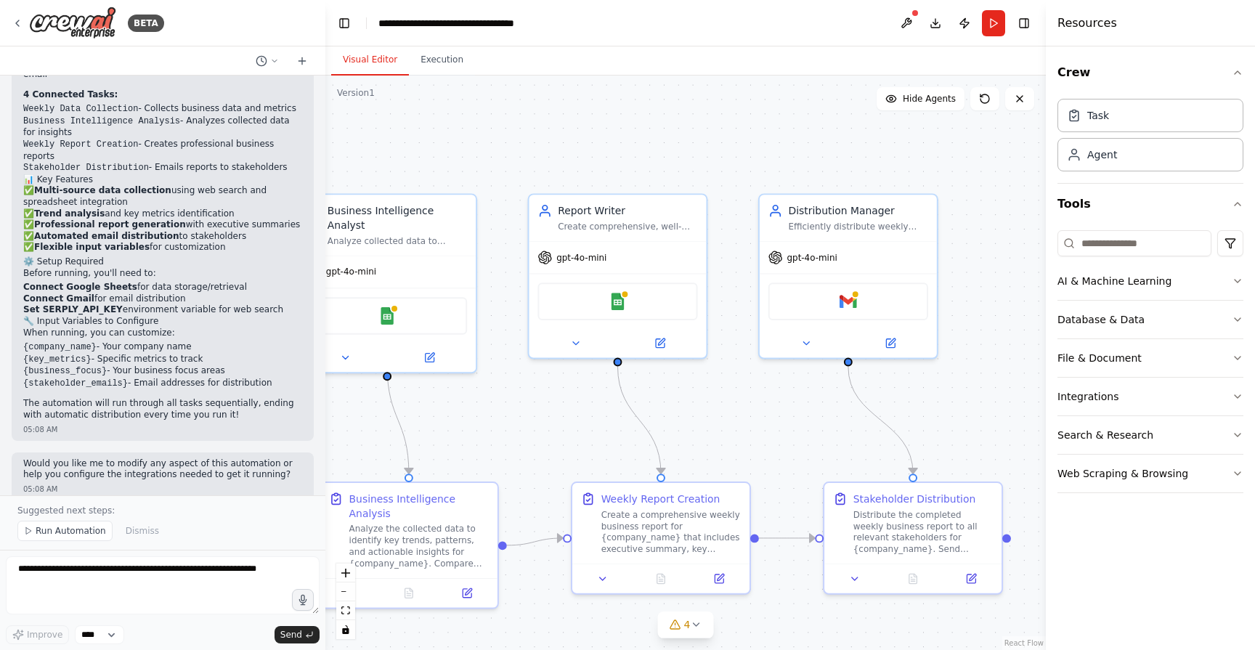
drag, startPoint x: 737, startPoint y: 444, endPoint x: 982, endPoint y: 444, distance: 245.5
click at [959, 444] on div ".deletable-edge-delete-btn { width: 20px; height: 20px; border: 0px solid #ffff…" at bounding box center [685, 363] width 721 height 575
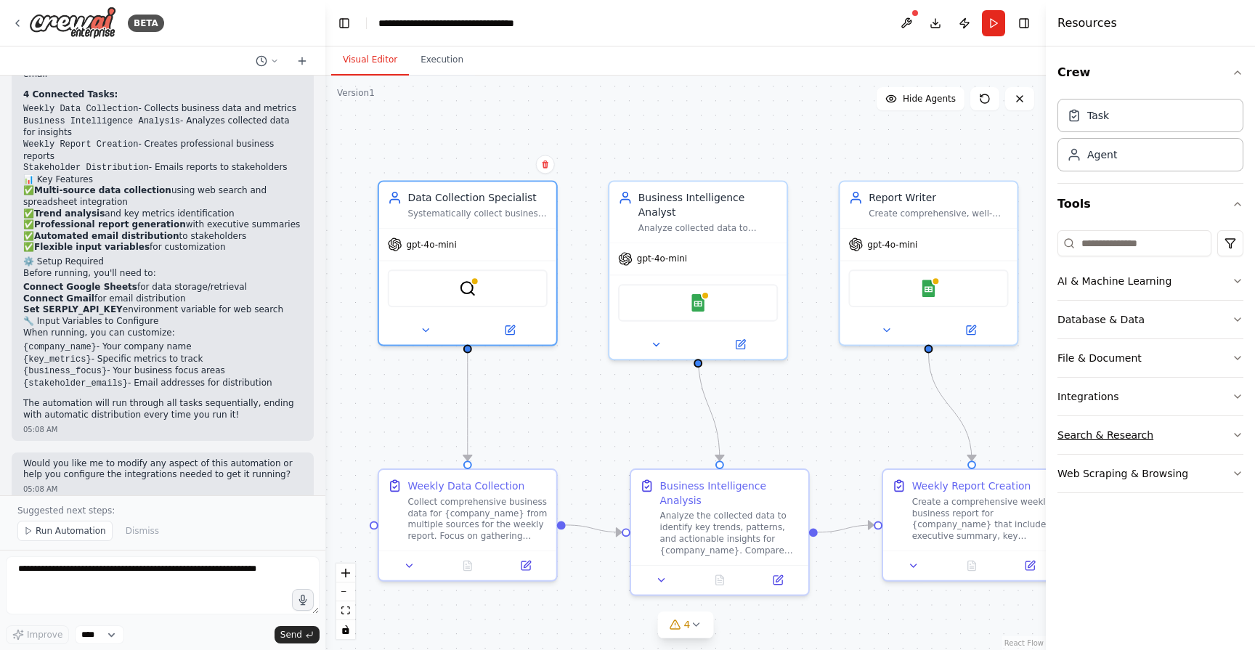
drag, startPoint x: 982, startPoint y: 444, endPoint x: 1121, endPoint y: 429, distance: 139.6
click at [1116, 427] on div "BETA Set up a crew that collects data from multiple sources, creates comprehens…" at bounding box center [627, 325] width 1255 height 650
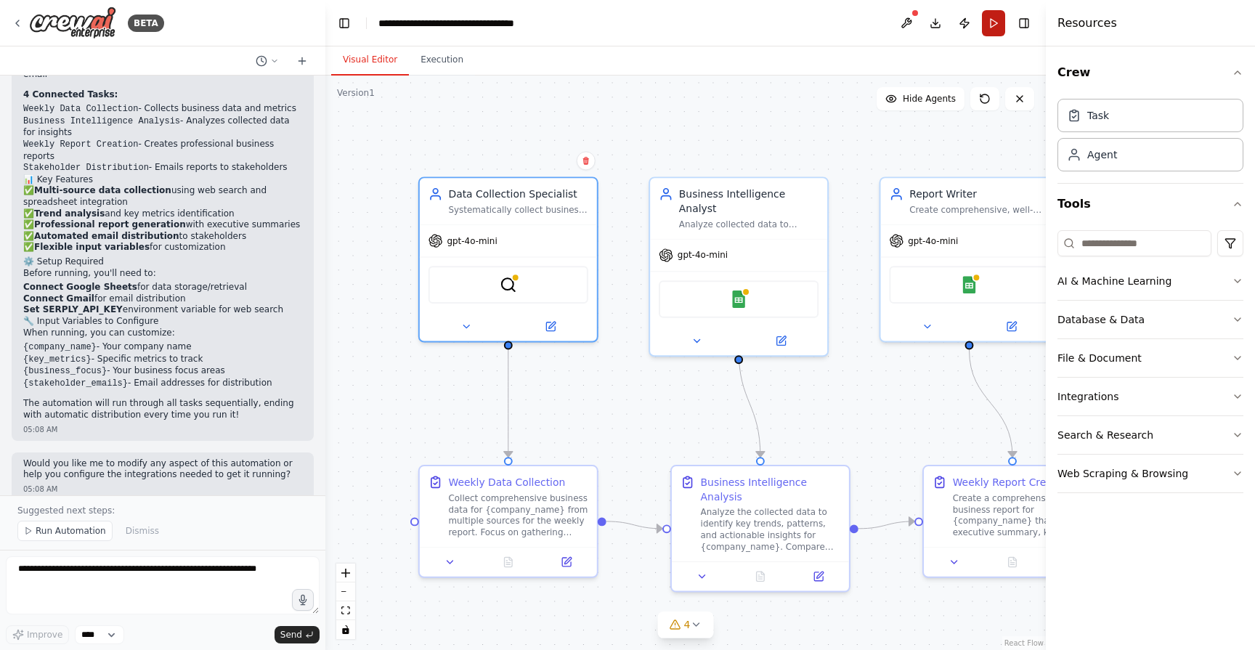
click at [990, 27] on button "Run" at bounding box center [993, 23] width 23 height 26
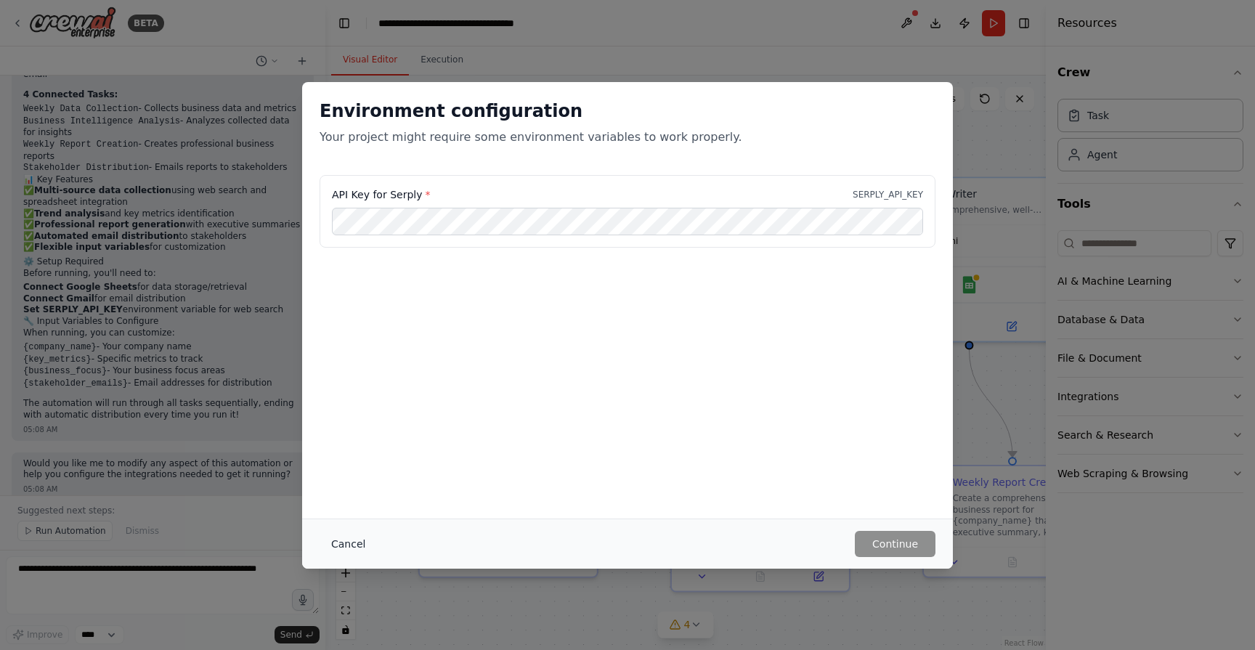
click at [342, 539] on button "Cancel" at bounding box center [348, 544] width 57 height 26
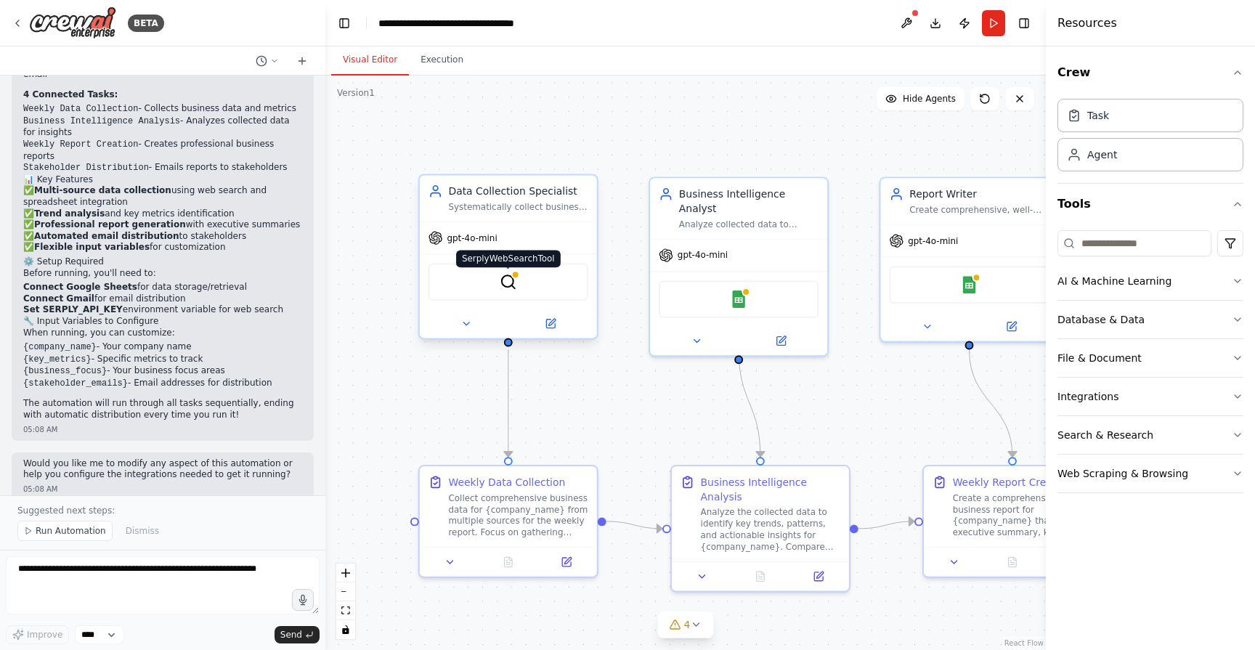
click at [518, 277] on div at bounding box center [515, 274] width 9 height 9
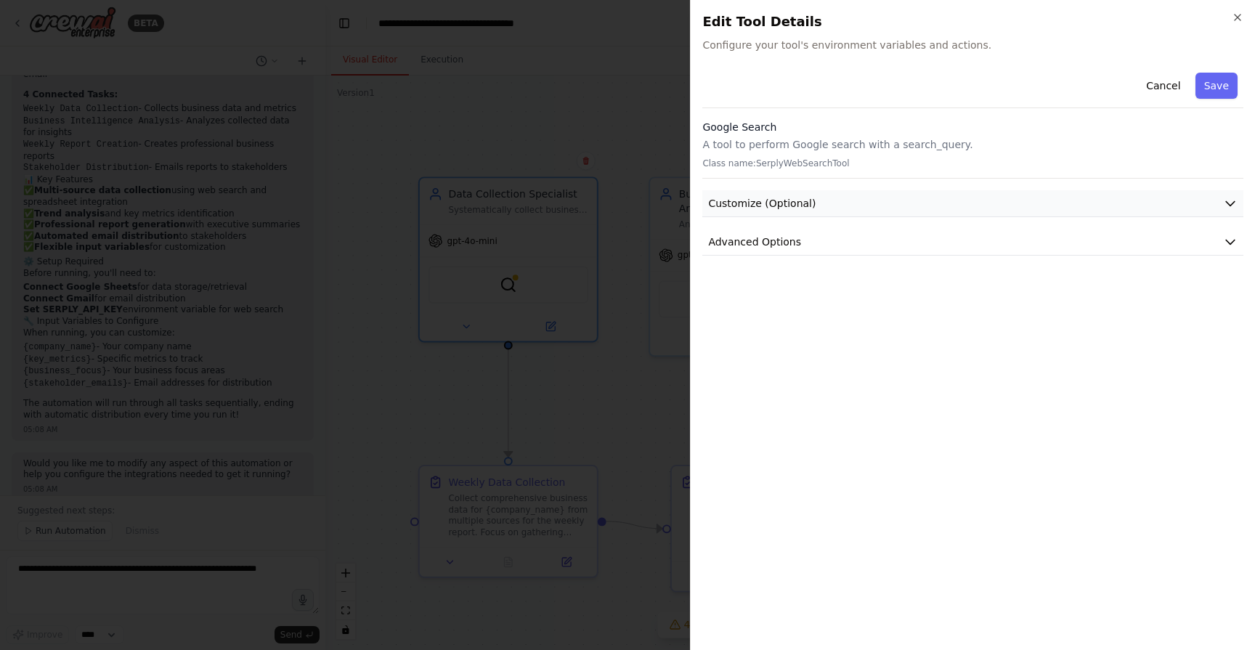
click at [859, 203] on button "Customize (Optional)" at bounding box center [972, 203] width 541 height 27
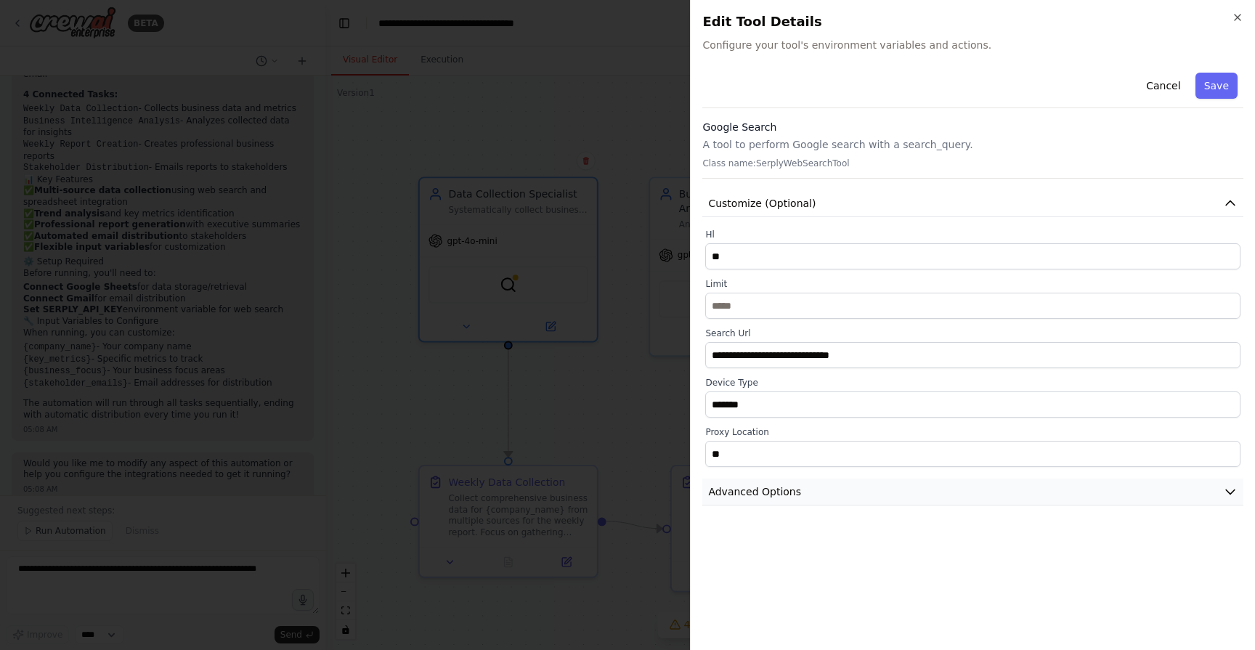
click at [816, 487] on button "Advanced Options" at bounding box center [972, 492] width 541 height 27
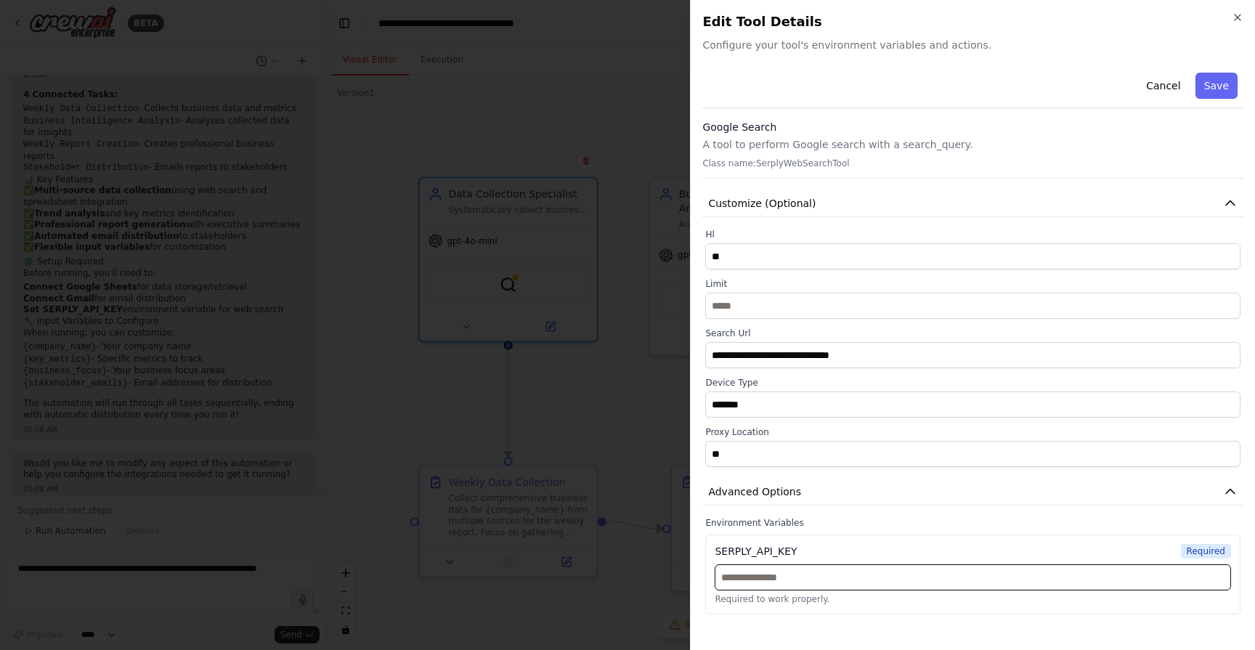
click at [766, 583] on input "text" at bounding box center [973, 577] width 516 height 26
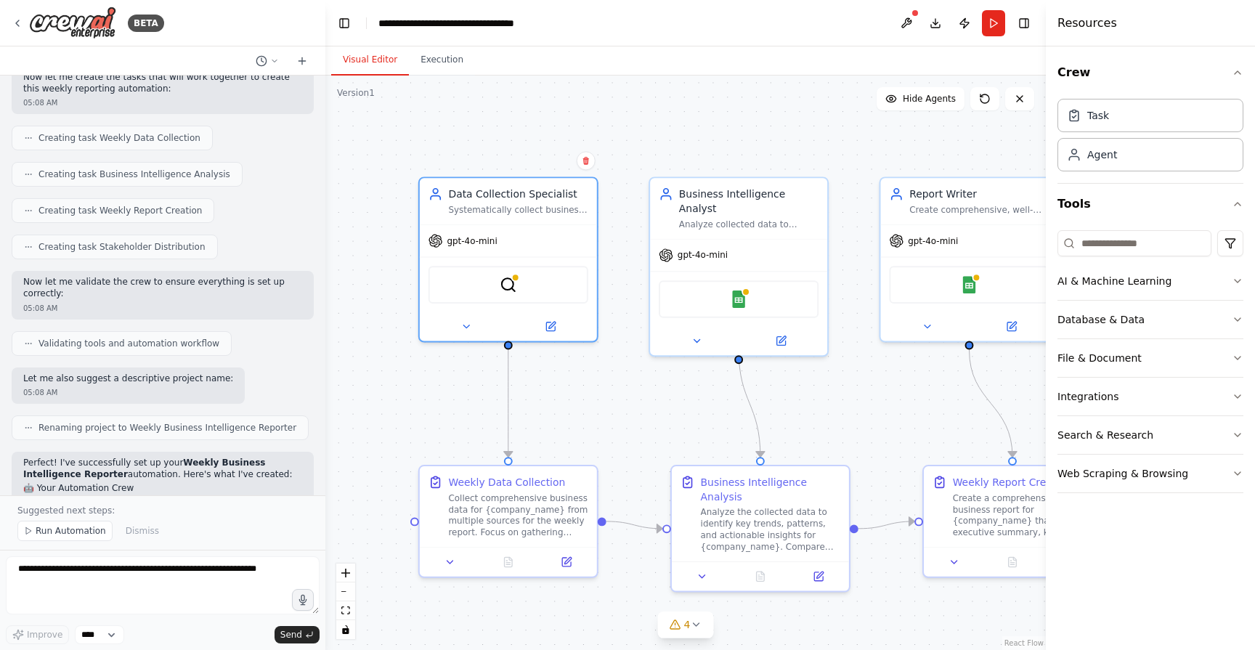
scroll to position [872, 0]
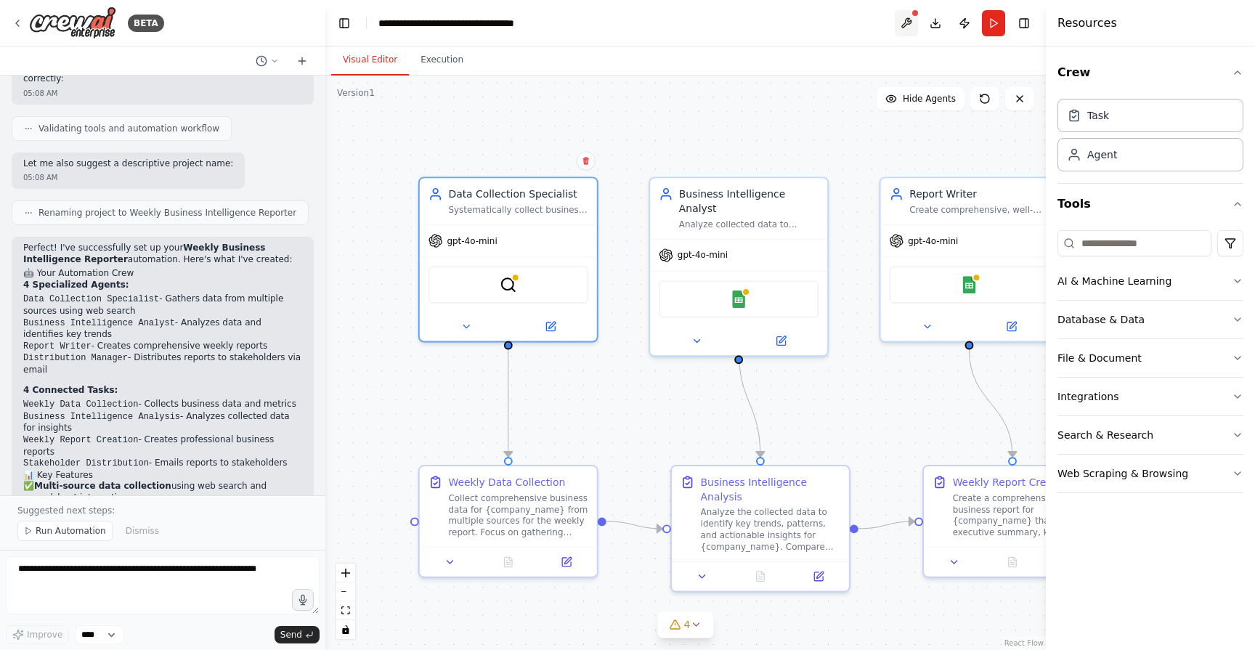
click at [912, 18] on button at bounding box center [906, 23] width 23 height 26
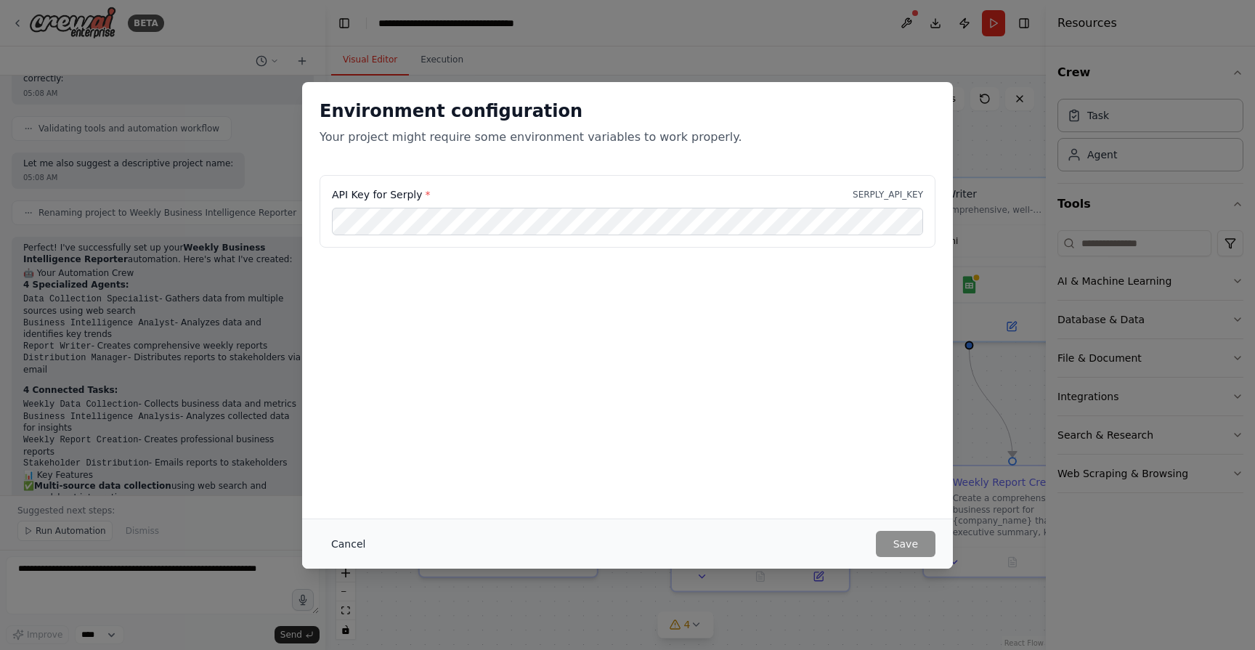
click at [354, 551] on button "Cancel" at bounding box center [348, 544] width 57 height 26
